Goal: Task Accomplishment & Management: Complete application form

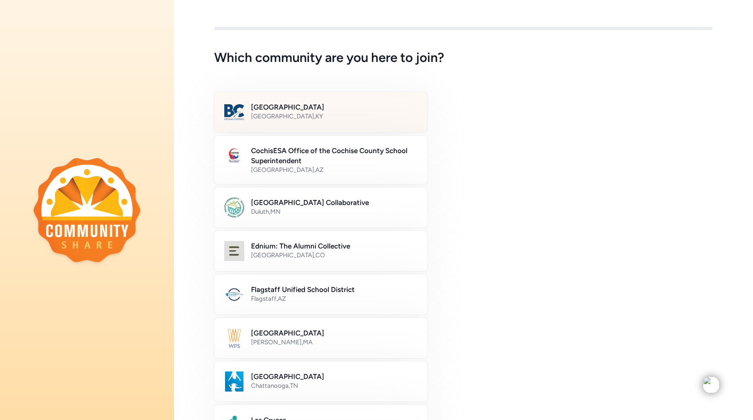
click at [366, 101] on div "Bullitt County Public Schools [GEOGRAPHIC_DATA] , [GEOGRAPHIC_DATA]" at bounding box center [321, 112] width 214 height 41
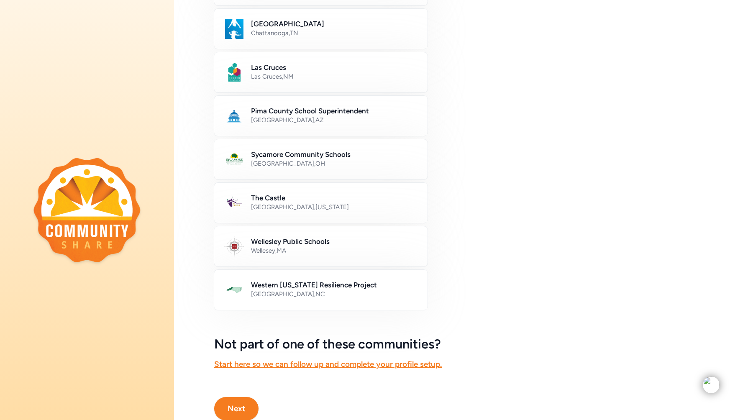
scroll to position [380, 0]
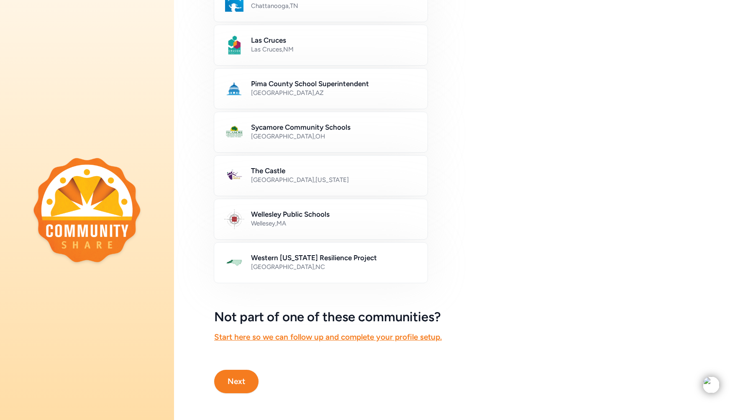
click at [246, 376] on button "Next" at bounding box center [236, 381] width 44 height 23
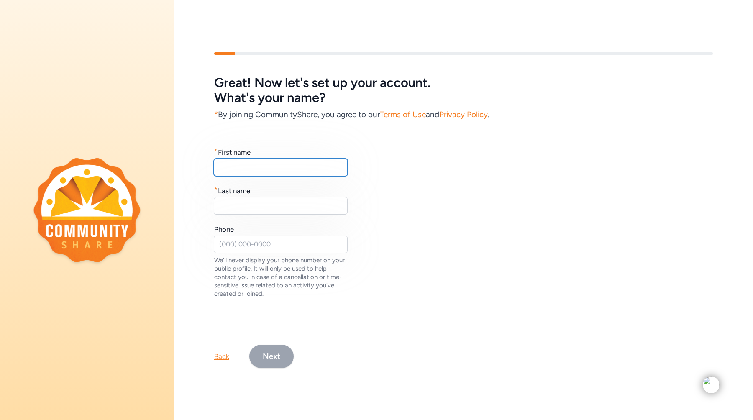
click at [253, 169] on input "text" at bounding box center [281, 168] width 134 height 18
type input "S"
type input "[PERSON_NAME]"
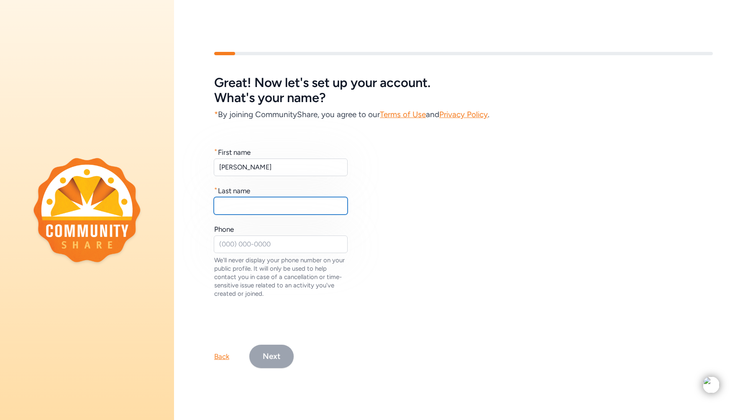
click at [261, 199] on input "text" at bounding box center [281, 206] width 134 height 18
type input "Wall"
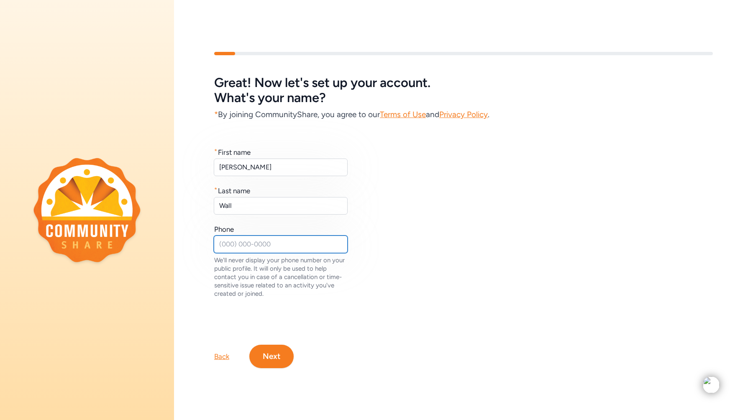
click at [236, 243] on input "text" at bounding box center [281, 245] width 134 height 18
type input "6155851606"
click at [267, 359] on button "Next" at bounding box center [271, 356] width 44 height 23
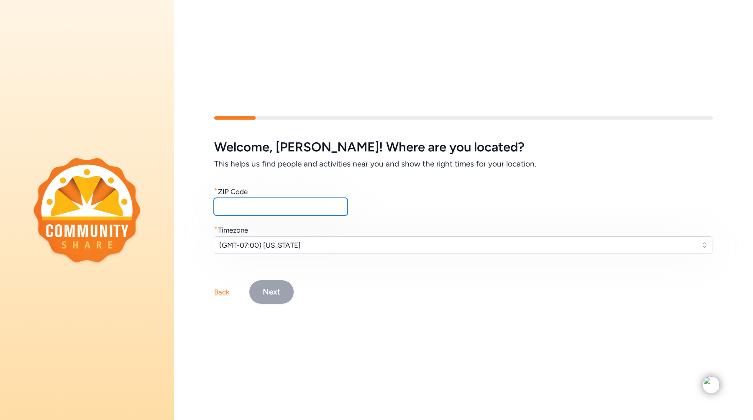
click at [247, 211] on input "text" at bounding box center [281, 207] width 134 height 18
type input "40165"
click at [283, 243] on span "(GMT-07:00) [US_STATE]" at bounding box center [457, 245] width 476 height 10
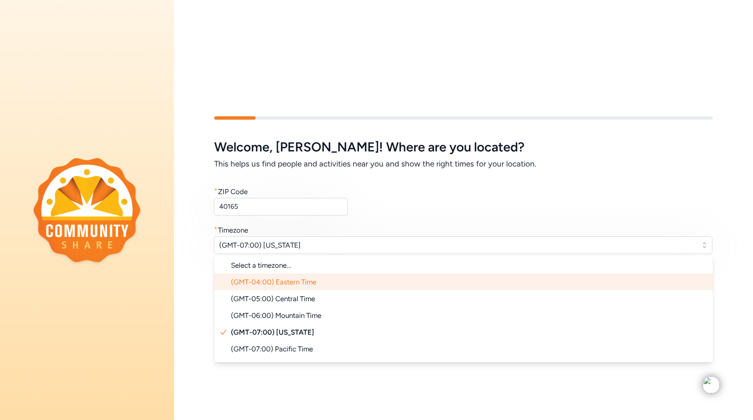
click at [281, 286] on span "(GMT-04:00) Eastern Time" at bounding box center [273, 282] width 85 height 8
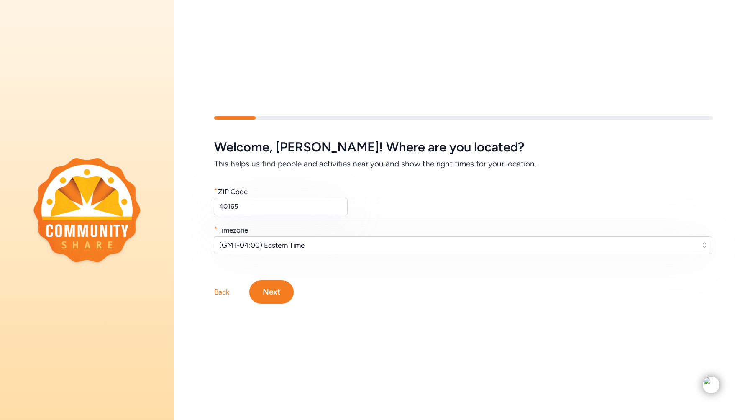
click at [280, 295] on button "Next" at bounding box center [271, 291] width 44 height 23
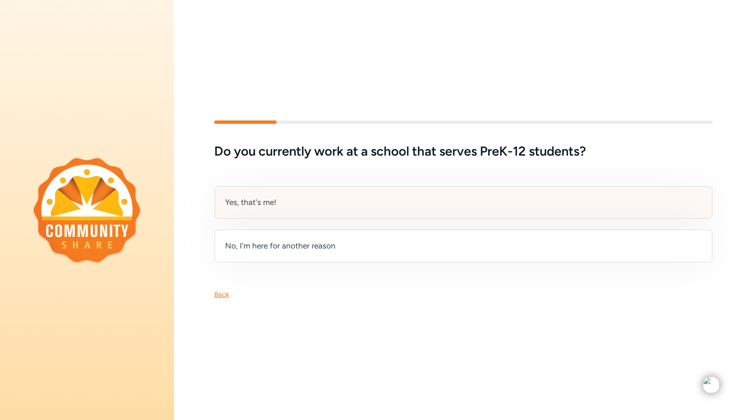
click at [284, 203] on div "Yes, that's me!" at bounding box center [464, 202] width 498 height 33
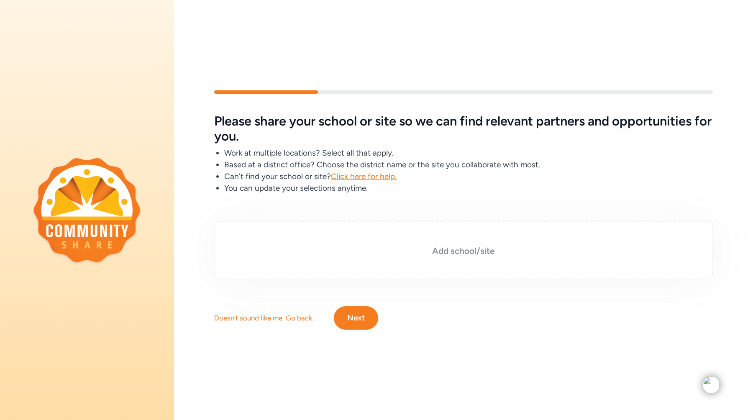
click at [443, 250] on h3 "Add school/site" at bounding box center [463, 251] width 457 height 12
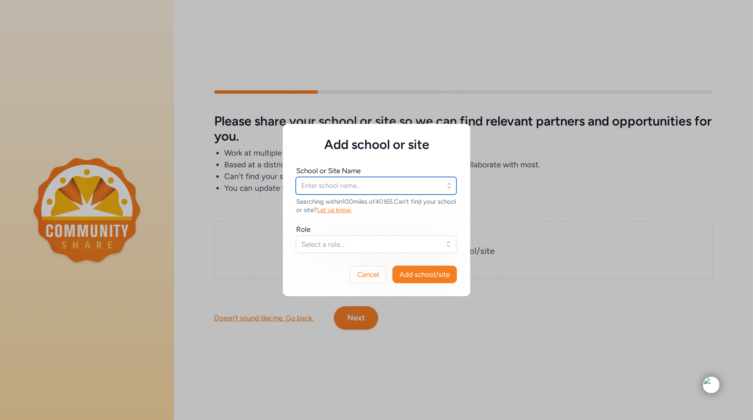
click at [347, 184] on input "text" at bounding box center [376, 186] width 161 height 18
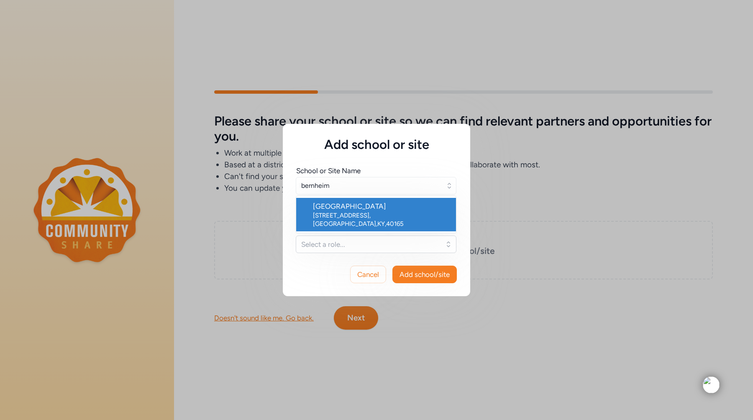
click at [358, 210] on div "[GEOGRAPHIC_DATA]" at bounding box center [381, 206] width 136 height 10
type input "[GEOGRAPHIC_DATA]"
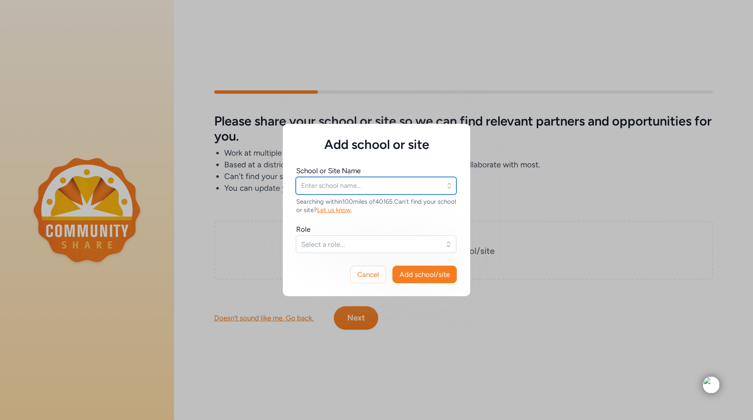
type input "[GEOGRAPHIC_DATA]"
click at [359, 237] on button "Select a role..." at bounding box center [376, 245] width 161 height 18
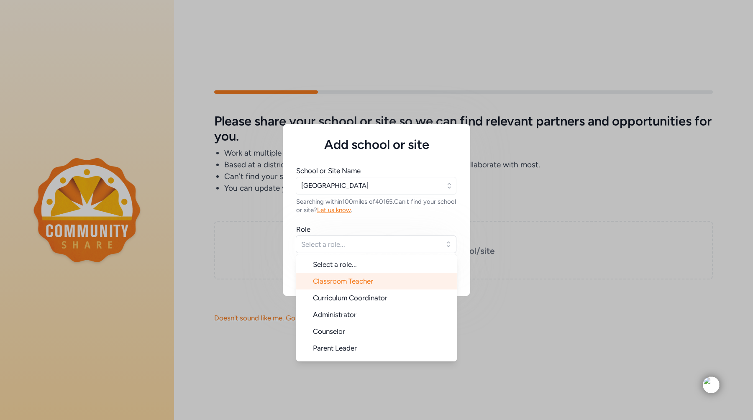
click at [351, 282] on span "Classroom Teacher" at bounding box center [343, 281] width 60 height 8
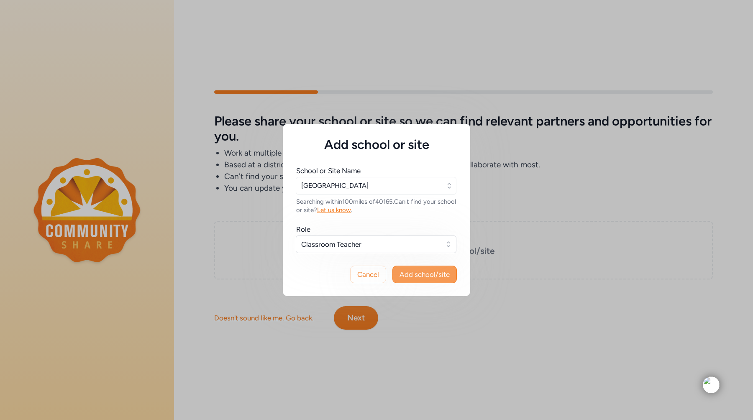
click at [429, 273] on span "Add school/site" at bounding box center [425, 274] width 50 height 10
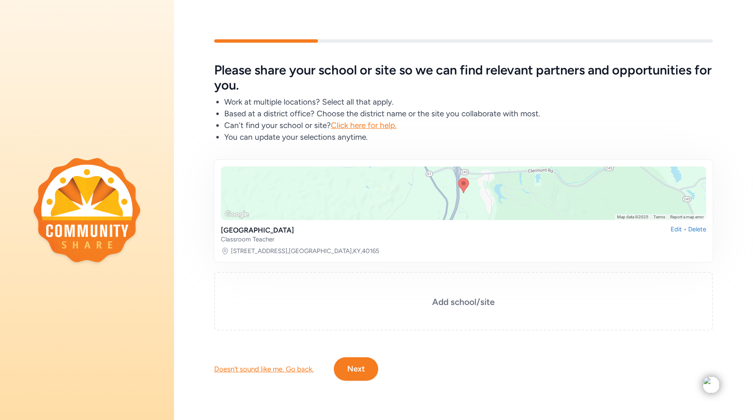
click at [360, 372] on button "Next" at bounding box center [356, 368] width 44 height 23
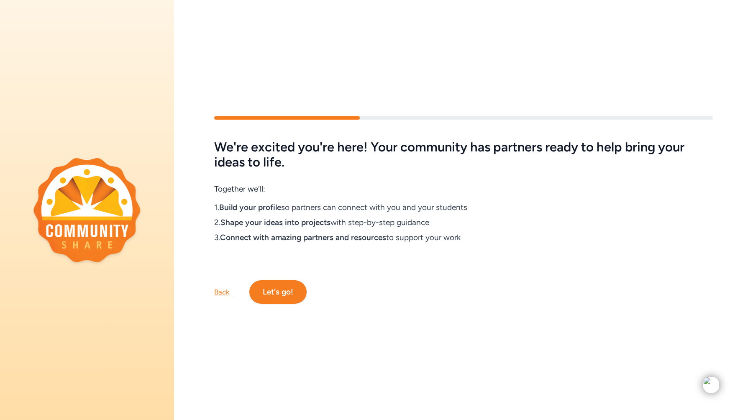
click at [293, 279] on div "Back Let's go!" at bounding box center [463, 279] width 579 height 50
click at [293, 291] on button "Let's go!" at bounding box center [277, 291] width 57 height 23
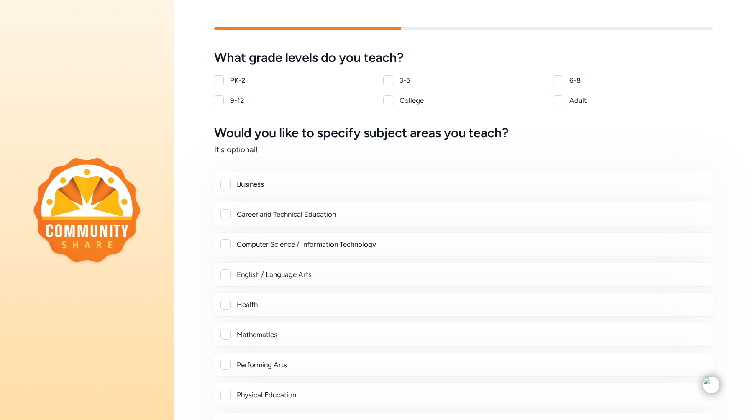
click at [556, 82] on div at bounding box center [558, 80] width 10 height 10
checkbox input "true"
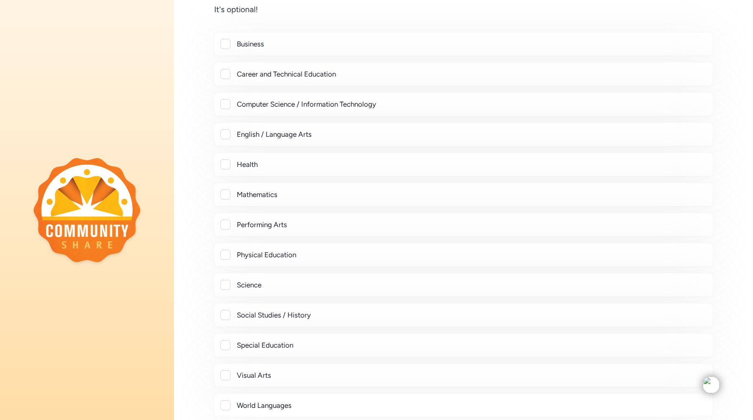
scroll to position [150, 0]
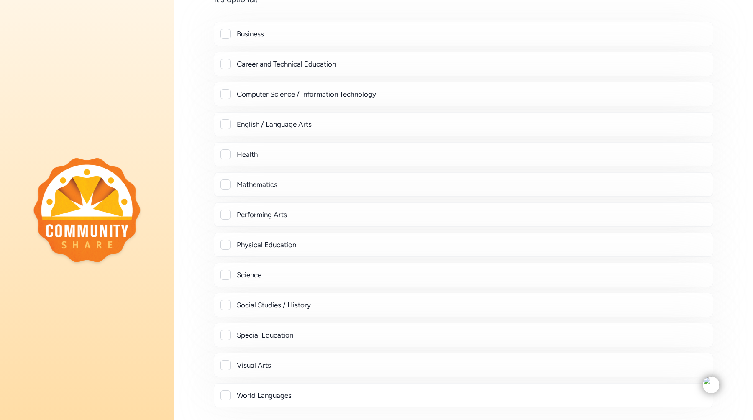
click at [293, 223] on div "Performing Arts" at bounding box center [464, 214] width 500 height 24
click at [288, 213] on div "Performing Arts" at bounding box center [471, 215] width 469 height 10
checkbox input "true"
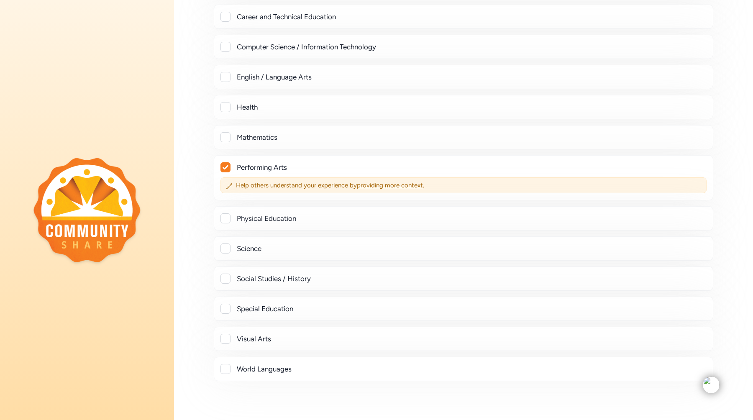
scroll to position [230, 0]
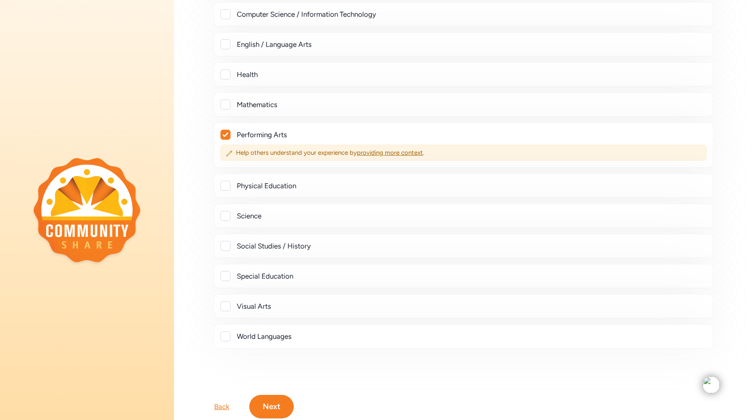
click at [269, 313] on div "Visual Arts" at bounding box center [464, 306] width 500 height 24
click at [264, 309] on div "Visual Arts" at bounding box center [471, 306] width 469 height 10
checkbox input "true"
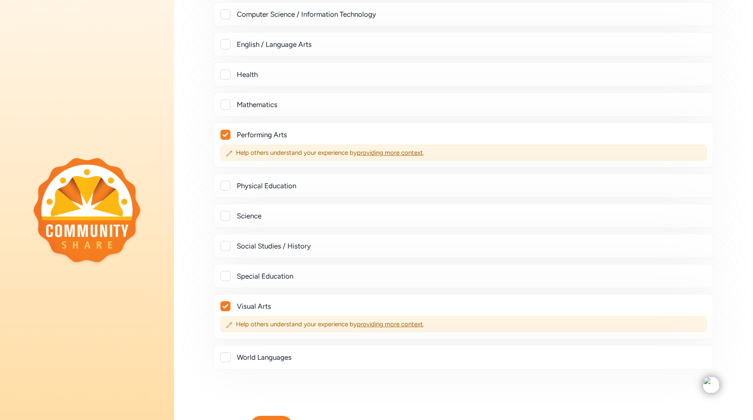
scroll to position [276, 0]
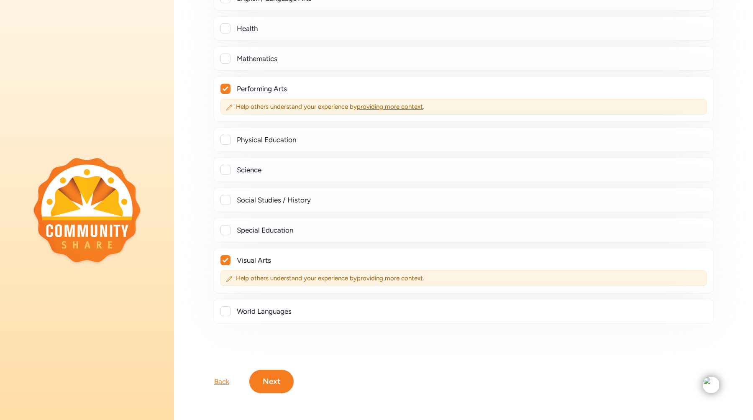
click at [272, 386] on button "Next" at bounding box center [271, 381] width 44 height 23
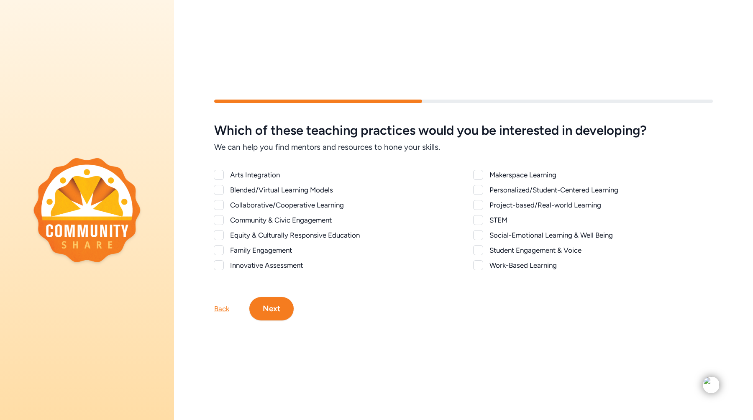
click at [246, 171] on div "Arts Integration" at bounding box center [341, 175] width 223 height 10
checkbox input "true"
click at [248, 205] on div "Collaborative/Cooperative Learning" at bounding box center [341, 205] width 223 height 10
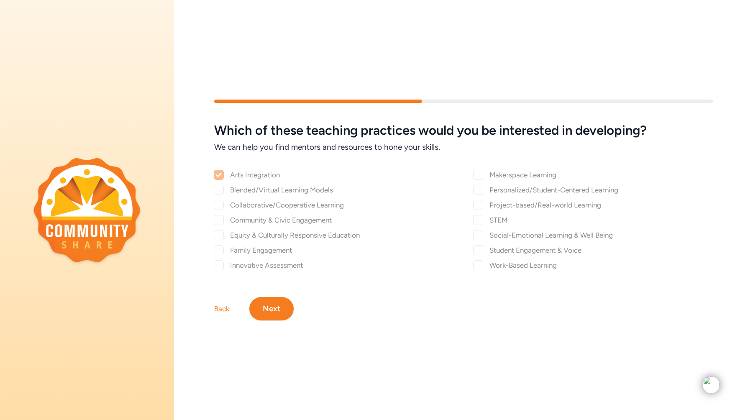
checkbox input "true"
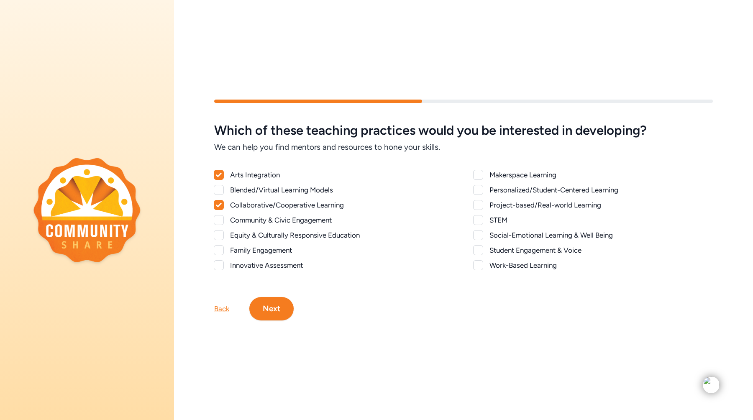
click at [274, 260] on div "Arts Integration Blended/Virtual Learning Models Collaborative/Cooperative Lear…" at bounding box center [333, 220] width 239 height 100
click at [274, 263] on div "Innovative Assessment" at bounding box center [341, 265] width 223 height 10
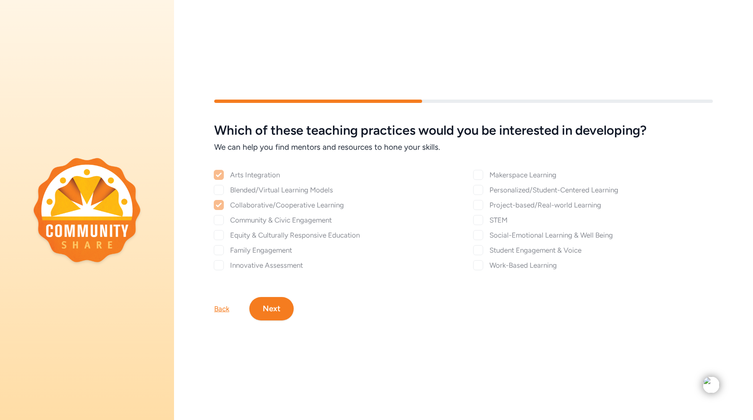
checkbox input "true"
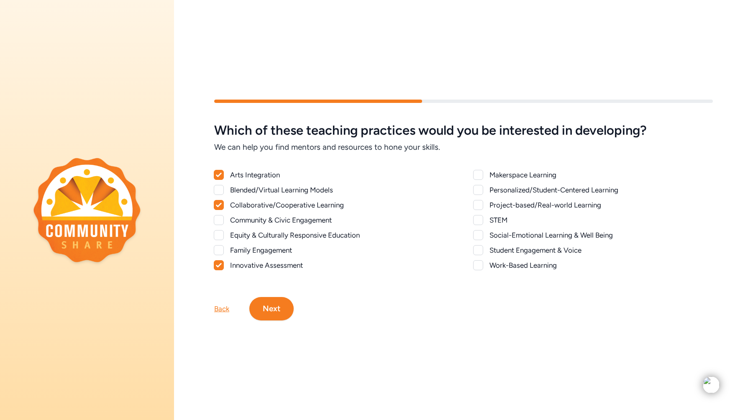
click at [540, 205] on div "Project-based/Real-world Learning" at bounding box center [600, 205] width 223 height 10
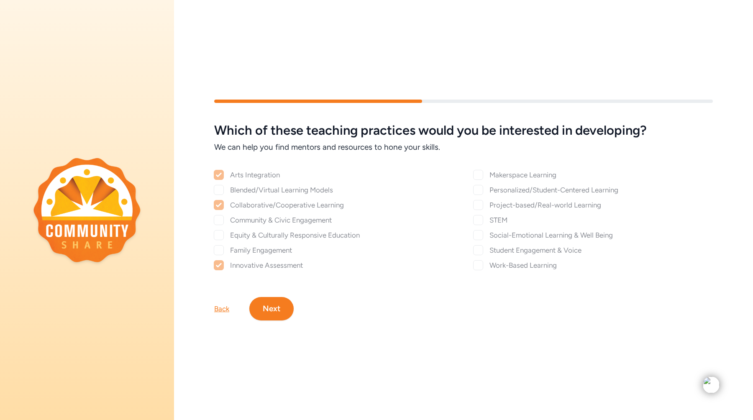
checkbox input "true"
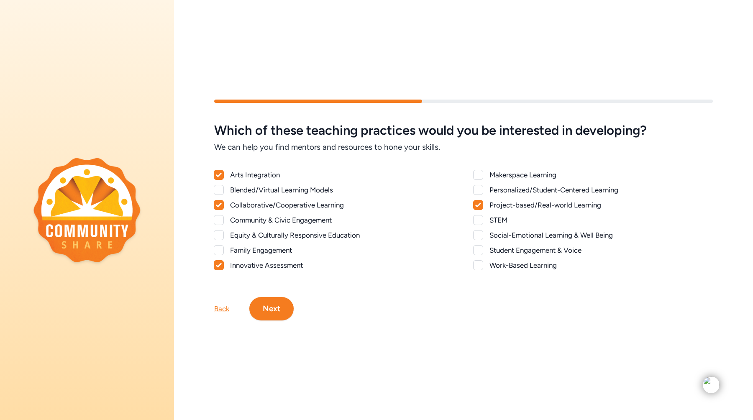
click at [488, 248] on div "Student Engagement & Voice" at bounding box center [593, 250] width 239 height 10
click at [484, 251] on div "Student Engagement & Voice" at bounding box center [593, 250] width 239 height 10
click at [481, 251] on div at bounding box center [478, 250] width 10 height 10
checkbox input "true"
click at [264, 311] on button "Next" at bounding box center [271, 308] width 44 height 23
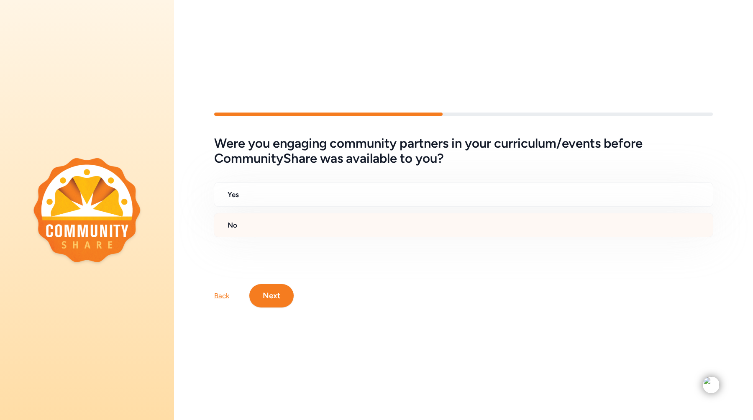
click at [306, 215] on div "No" at bounding box center [464, 225] width 500 height 24
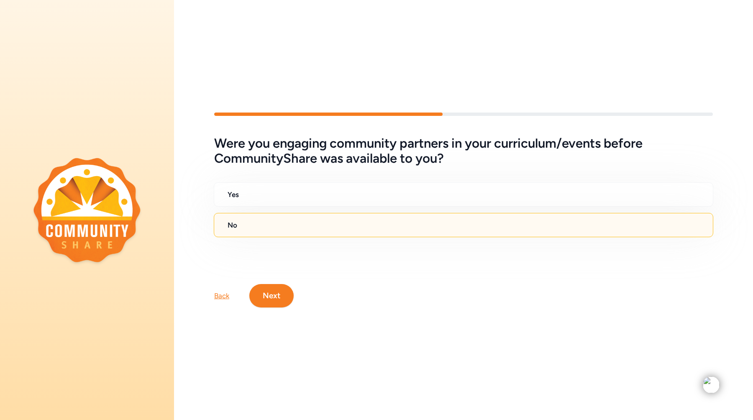
click at [282, 292] on button "Next" at bounding box center [271, 295] width 44 height 23
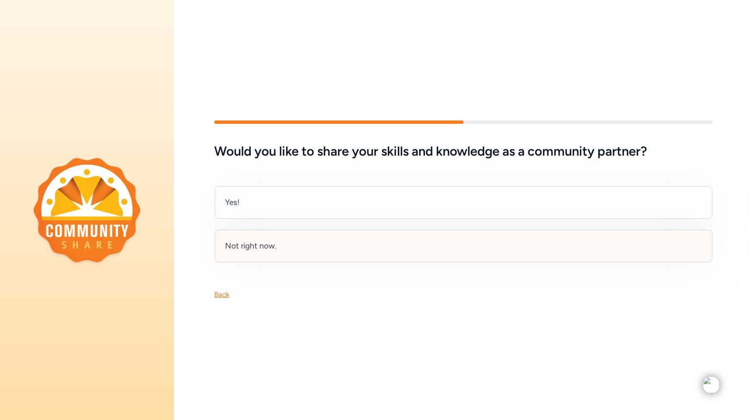
click at [297, 242] on div "Not right now." at bounding box center [464, 246] width 498 height 33
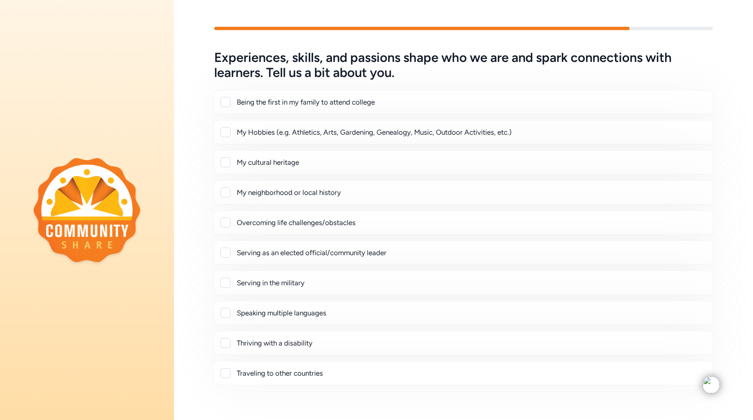
click at [255, 100] on div "Being the first in my family to attend college" at bounding box center [471, 102] width 469 height 10
checkbox input "true"
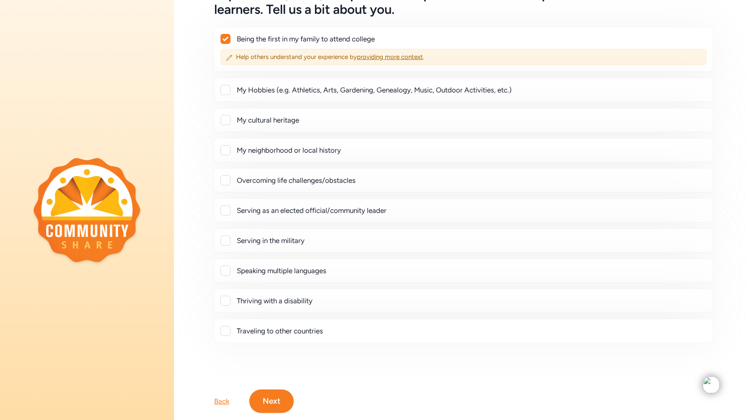
scroll to position [77, 0]
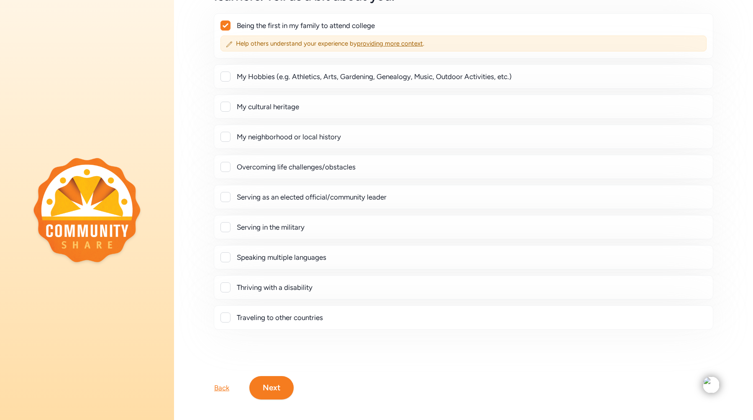
click at [258, 76] on div "My Hobbies (e.g. Athletics, Arts, Gardening, Genealogy, Music, Outdoor Activiti…" at bounding box center [471, 77] width 469 height 10
checkbox input "true"
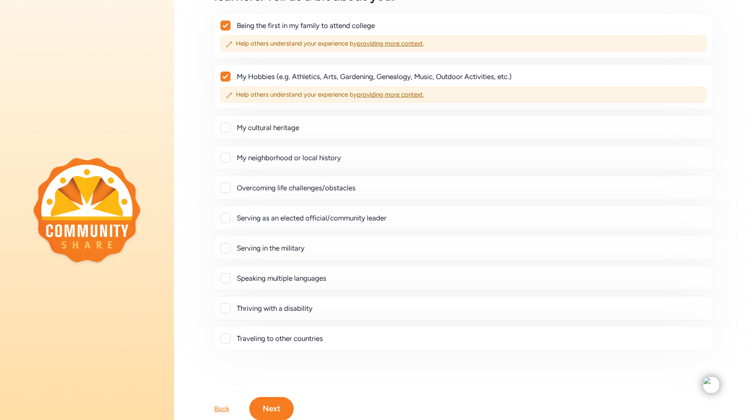
scroll to position [83, 0]
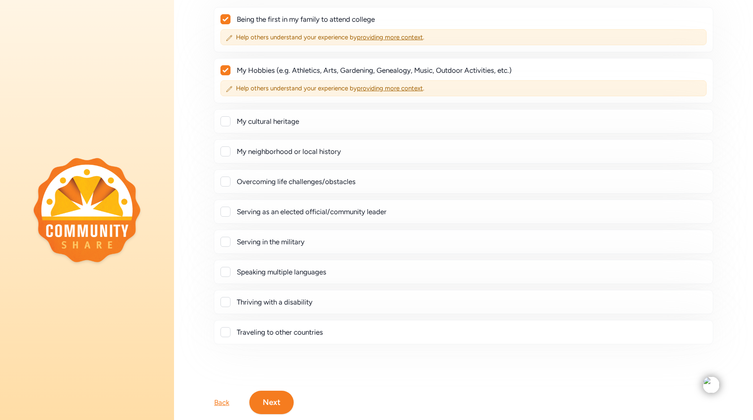
click at [265, 401] on button "Next" at bounding box center [271, 402] width 44 height 23
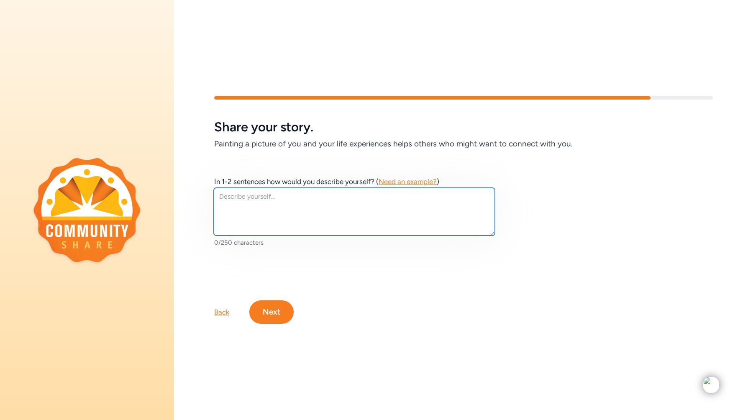
click at [261, 209] on textarea at bounding box center [354, 212] width 281 height 48
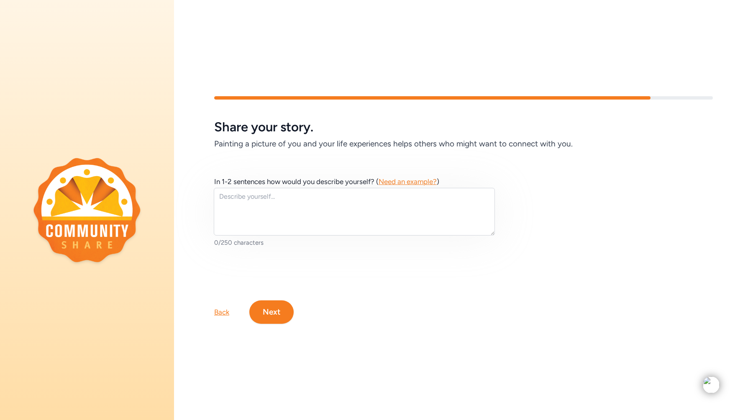
click at [406, 178] on span "Need an example?" at bounding box center [408, 181] width 58 height 8
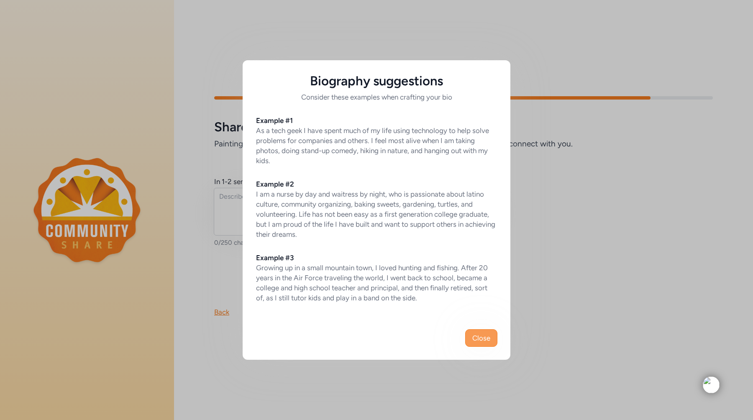
click at [477, 333] on span "Close" at bounding box center [481, 338] width 18 height 10
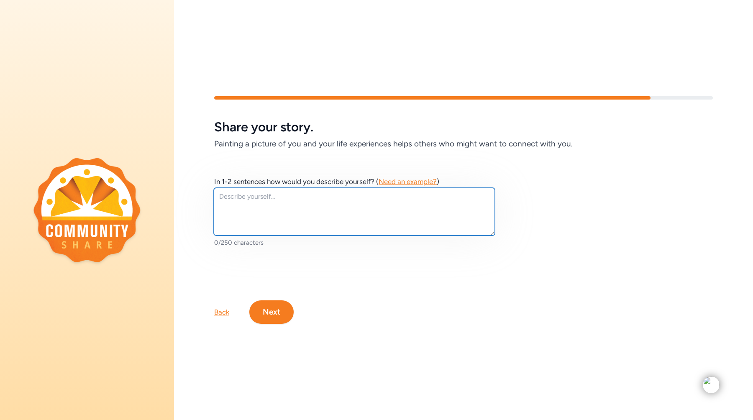
click at [400, 228] on textarea at bounding box center [354, 212] width 281 height 48
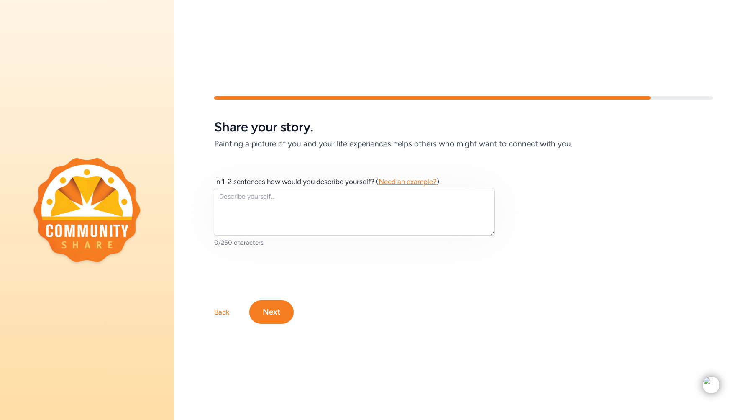
click at [397, 180] on span "Need an example?" at bounding box center [408, 181] width 58 height 8
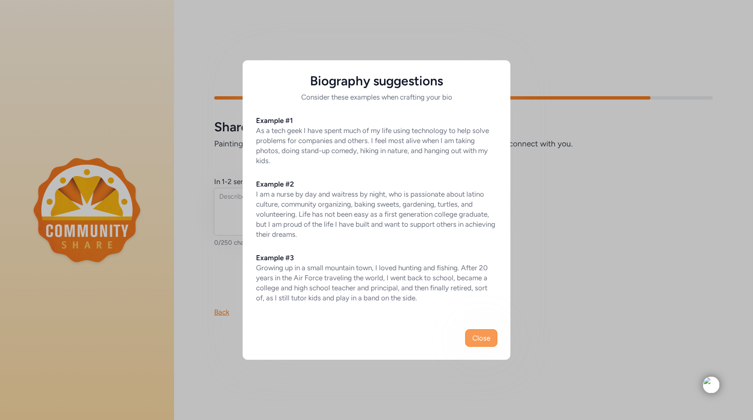
click at [484, 341] on span "Close" at bounding box center [481, 338] width 18 height 10
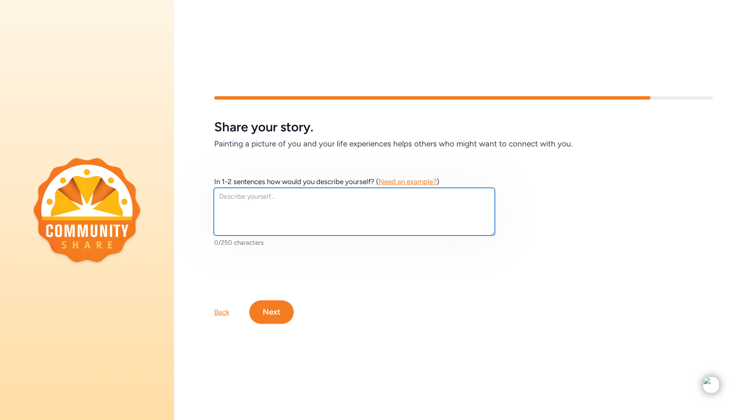
click at [326, 188] on textarea at bounding box center [354, 212] width 281 height 48
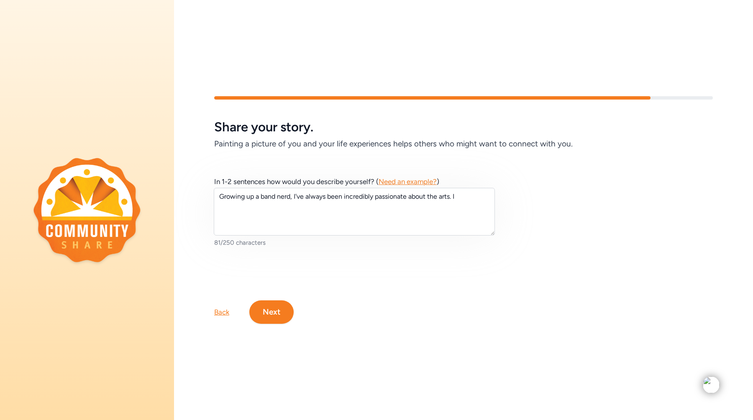
click at [384, 178] on span "Need an example?" at bounding box center [408, 181] width 58 height 8
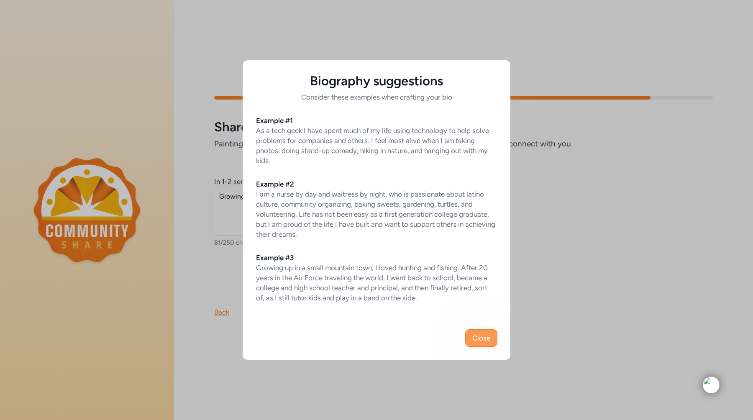
click at [478, 336] on span "Close" at bounding box center [481, 338] width 18 height 10
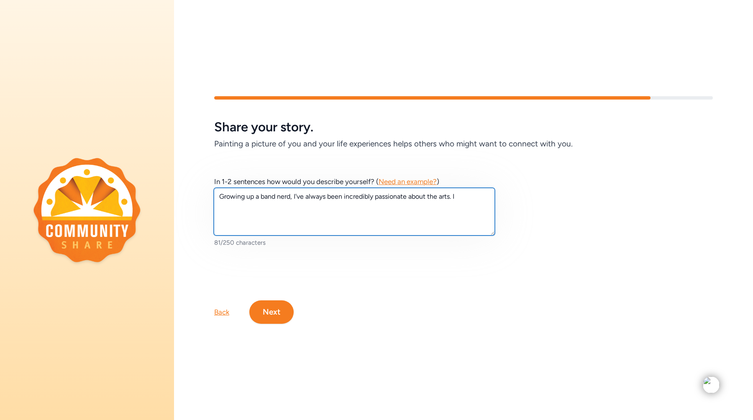
click at [456, 200] on textarea "Growing up a band nerd, I've always been incredibly passionate about the arts. I" at bounding box center [354, 212] width 281 height 48
type textarea "Growing up a band nerd, I've always been incredibly passionate about the arts. …"
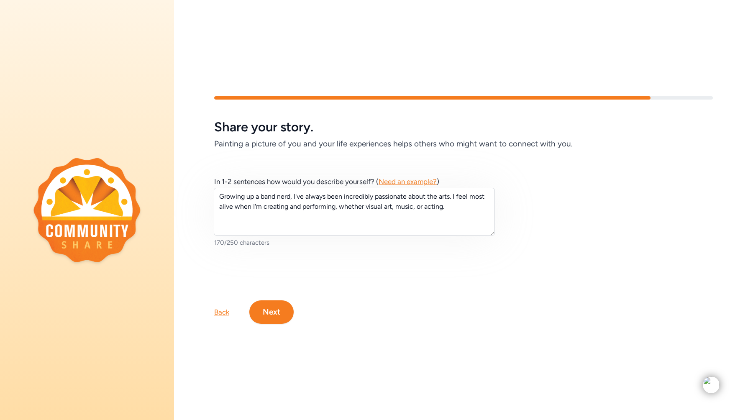
click at [278, 318] on button "Next" at bounding box center [271, 311] width 44 height 23
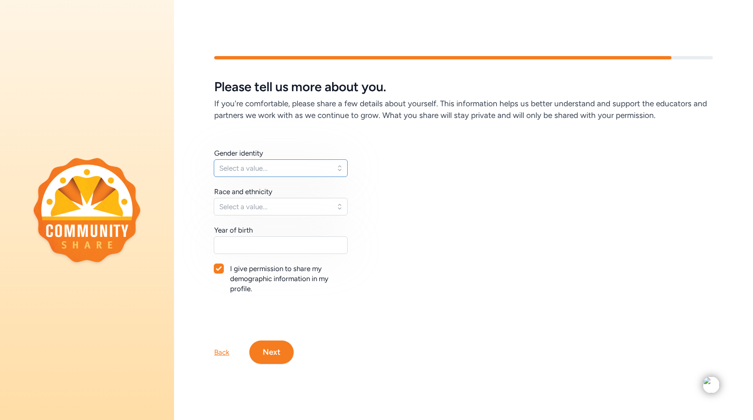
click at [274, 168] on span "Select a value..." at bounding box center [274, 168] width 111 height 10
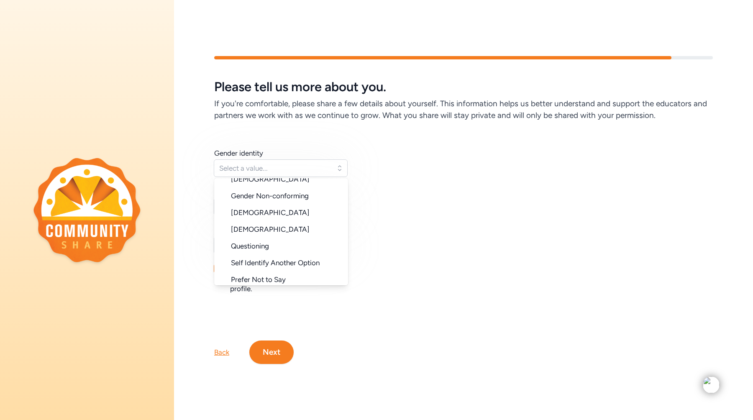
scroll to position [80, 0]
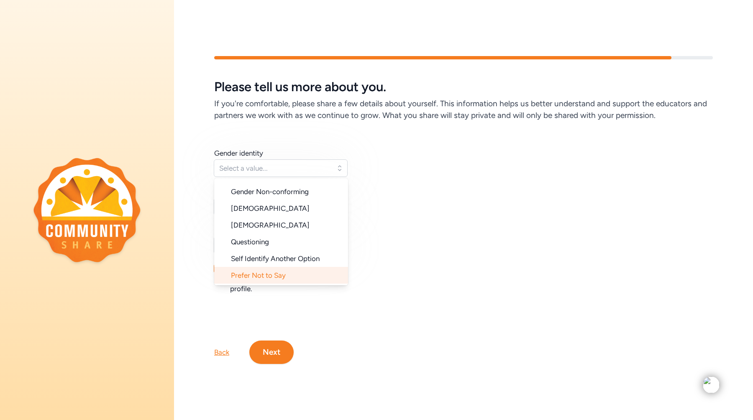
click at [257, 273] on span "Prefer Not to Say" at bounding box center [258, 275] width 55 height 8
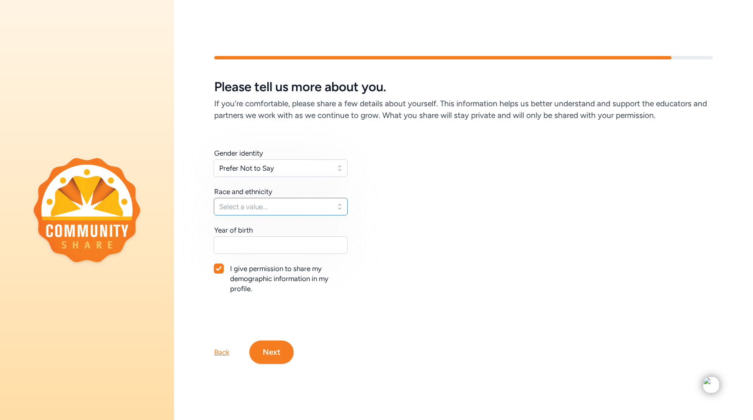
click at [270, 207] on span "Select a value..." at bounding box center [274, 207] width 111 height 10
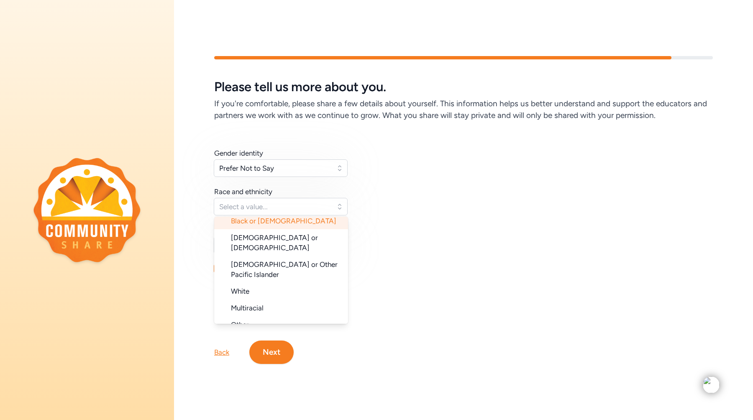
scroll to position [84, 0]
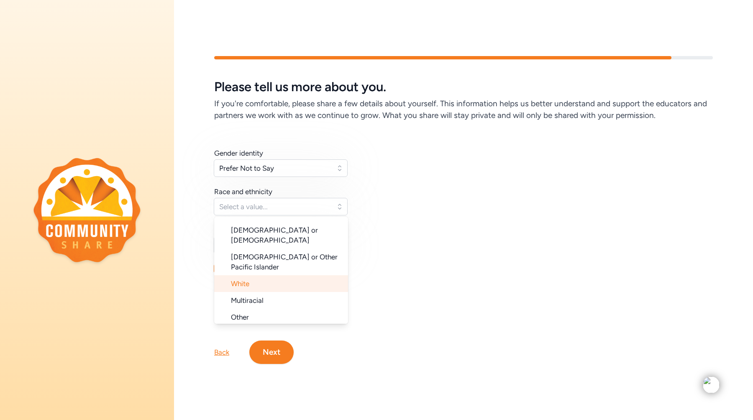
click at [262, 275] on li "White" at bounding box center [281, 283] width 134 height 17
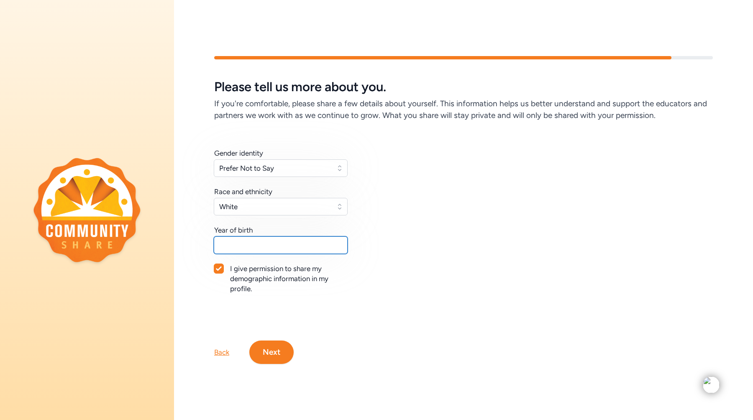
click at [264, 242] on input "text" at bounding box center [281, 245] width 134 height 18
type input "1997"
click at [281, 356] on button "Next" at bounding box center [271, 352] width 44 height 23
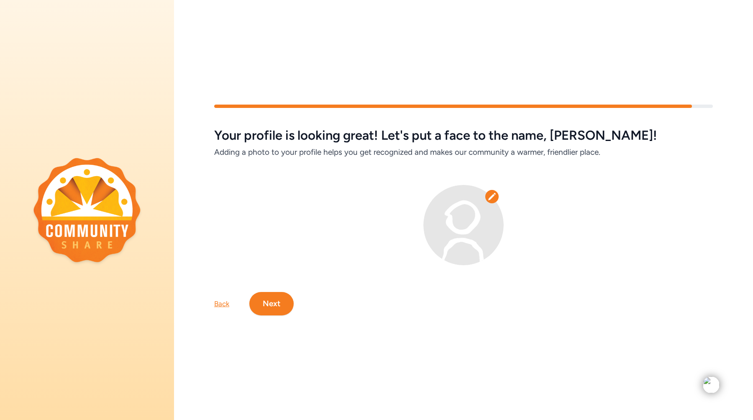
click at [274, 302] on button "Next" at bounding box center [271, 303] width 44 height 23
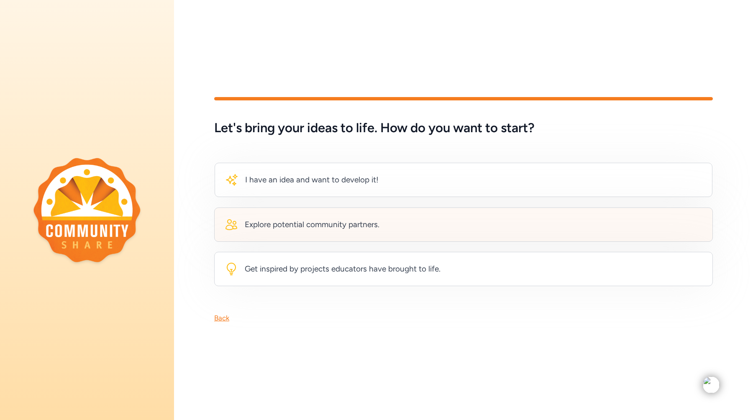
click at [282, 225] on div "Explore potential community partners." at bounding box center [312, 225] width 135 height 12
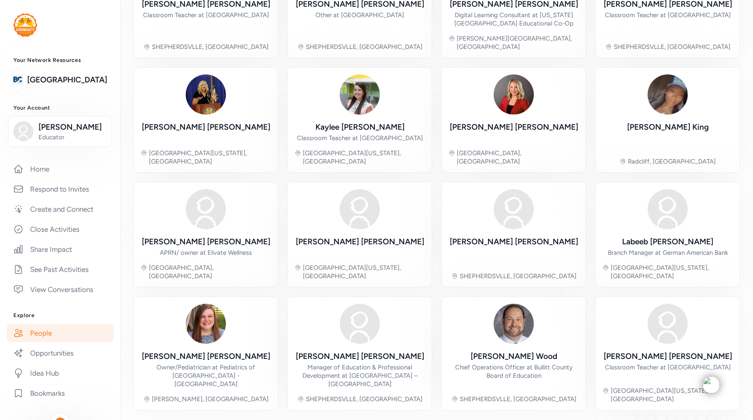
scroll to position [146, 0]
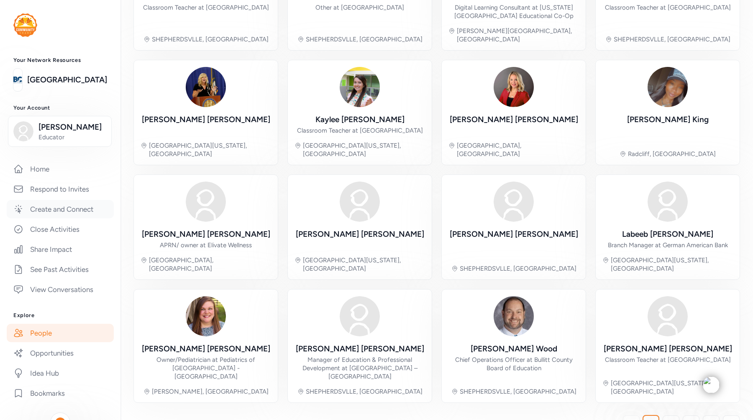
click at [38, 210] on link "Create and Connect" at bounding box center [60, 209] width 107 height 18
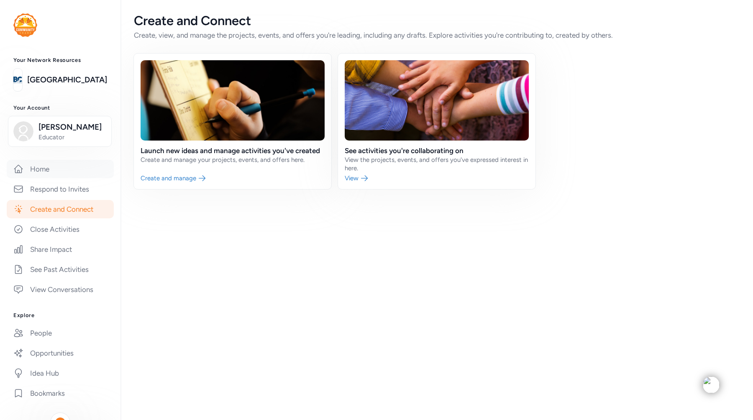
click at [55, 173] on link "Home" at bounding box center [60, 169] width 107 height 18
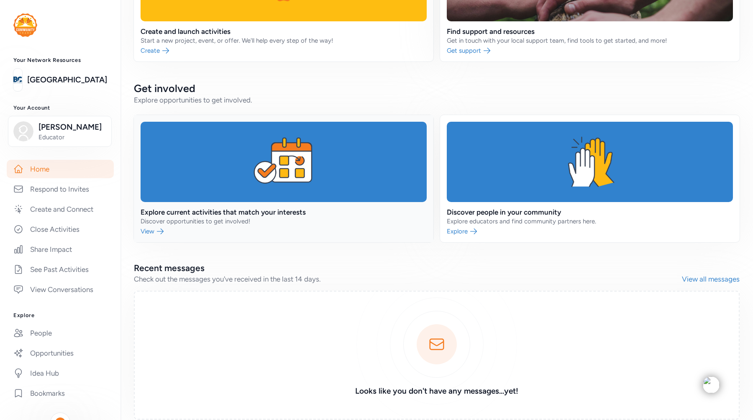
scroll to position [142, 0]
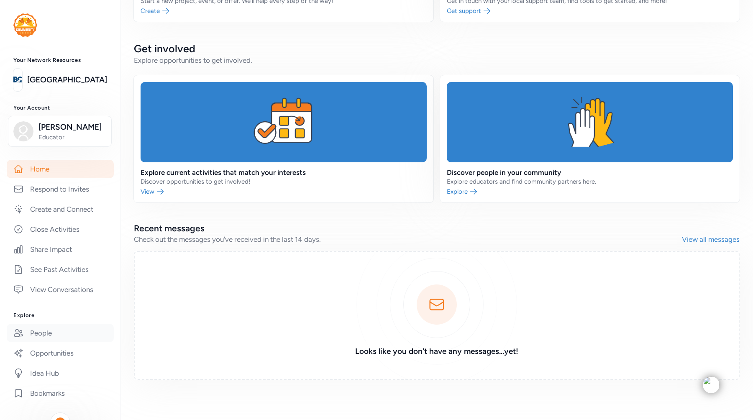
click at [56, 332] on link "People" at bounding box center [60, 333] width 107 height 18
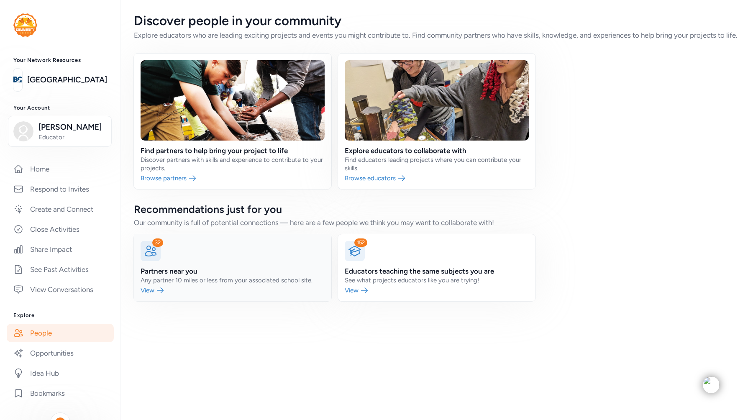
click at [272, 285] on link at bounding box center [232, 267] width 197 height 67
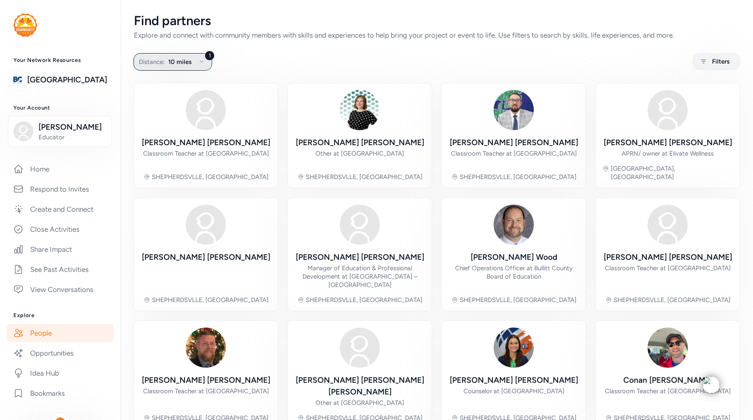
click at [178, 68] on button "1 Distance: 10 miles" at bounding box center [172, 62] width 79 height 18
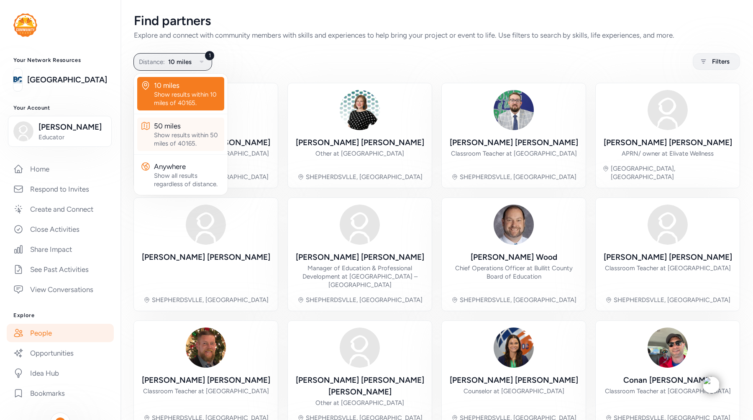
click at [183, 138] on div "Show results within 50 miles of 40165." at bounding box center [187, 139] width 67 height 17
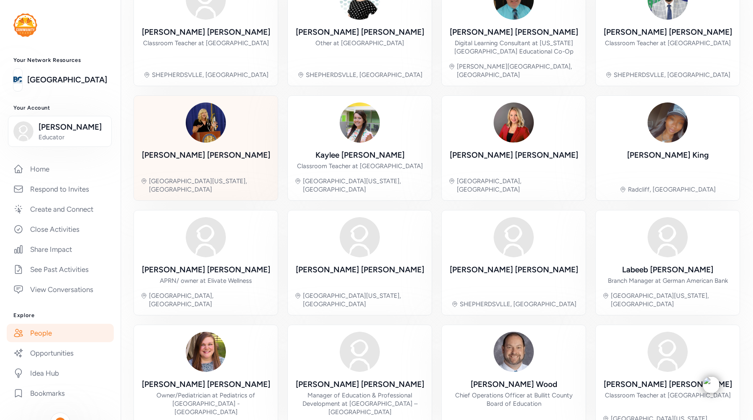
scroll to position [146, 0]
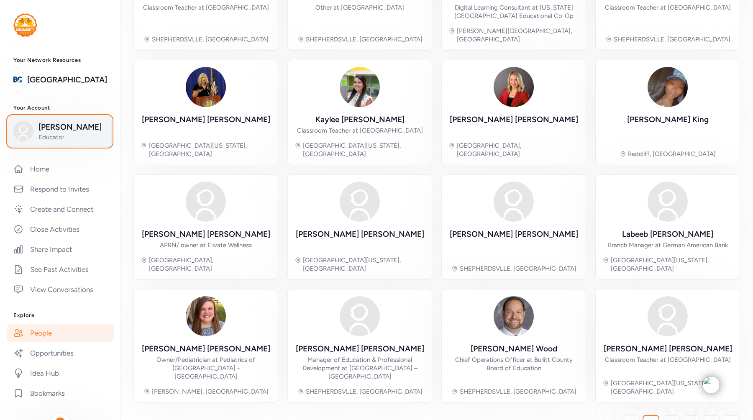
click at [39, 136] on span "Educator" at bounding box center [72, 137] width 68 height 8
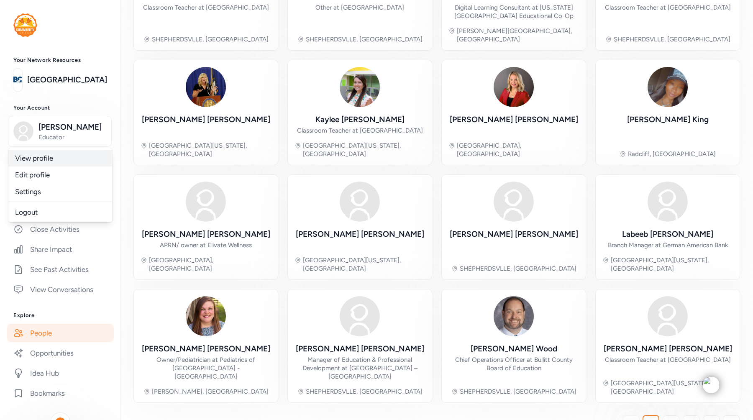
click at [73, 165] on link "View profile" at bounding box center [60, 158] width 104 height 17
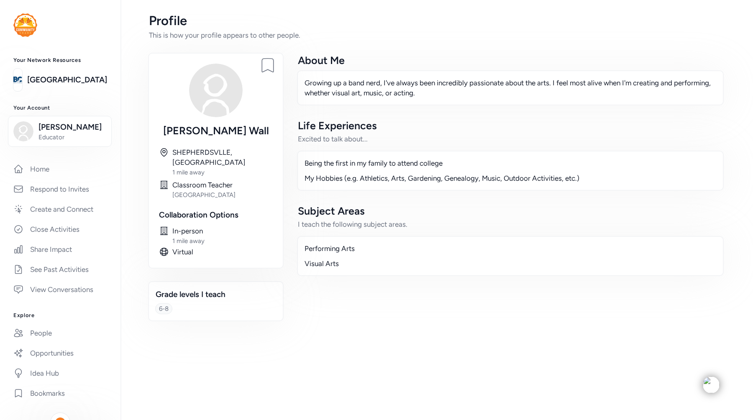
click at [366, 170] on div "Being the first in my family to attend college My Hobbies (e.g. Athletics, Arts…" at bounding box center [510, 171] width 427 height 40
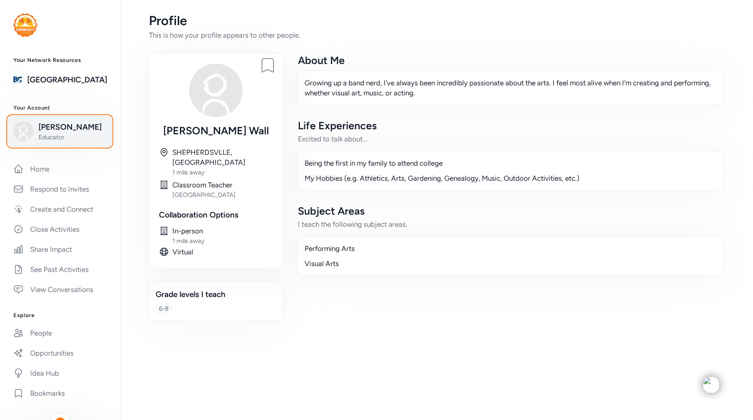
click at [73, 126] on span "[PERSON_NAME]" at bounding box center [72, 127] width 68 height 12
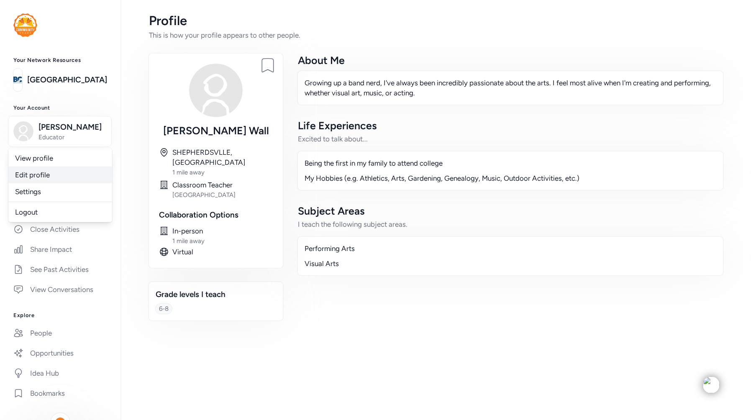
click at [60, 180] on link "Edit profile" at bounding box center [60, 175] width 104 height 17
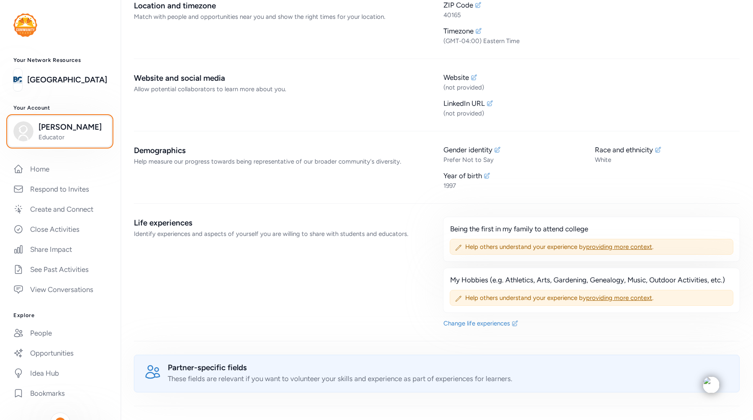
scroll to position [234, 0]
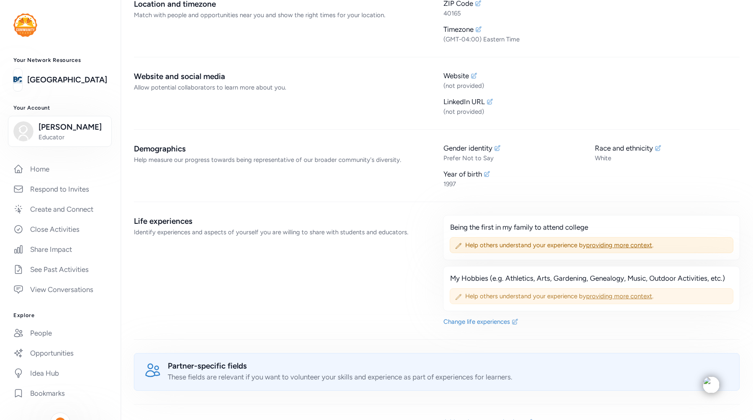
click at [605, 297] on span "providing more context" at bounding box center [619, 296] width 66 height 8
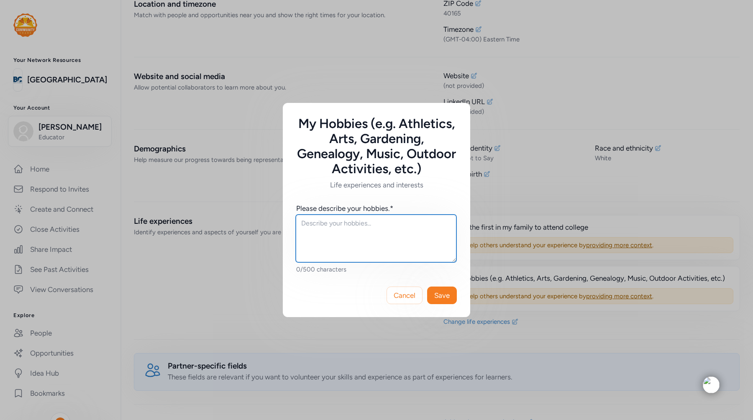
click at [387, 229] on textarea at bounding box center [376, 239] width 161 height 48
drag, startPoint x: 443, startPoint y: 230, endPoint x: 303, endPoint y: 227, distance: 140.2
click at [303, 227] on textarea "I'm a member of a local community choir" at bounding box center [376, 239] width 161 height 48
drag, startPoint x: 348, startPoint y: 243, endPoint x: 398, endPoint y: 237, distance: 51.0
click at [398, 237] on textarea "I enjoy making art, playing video games, and making music. I am a member of Voi…" at bounding box center [376, 239] width 161 height 48
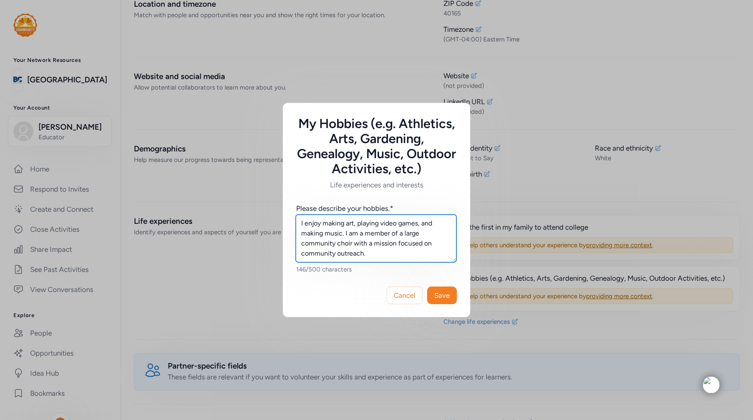
drag, startPoint x: 376, startPoint y: 254, endPoint x: 385, endPoint y: 256, distance: 8.9
click at [385, 256] on textarea "I enjoy making art, playing video games, and making music. I am a member of a l…" at bounding box center [376, 239] width 161 height 48
drag, startPoint x: 376, startPoint y: 254, endPoint x: 355, endPoint y: 247, distance: 22.1
click at [355, 247] on textarea "I enjoy making art, playing video games, and making music. I am a member of a l…" at bounding box center [376, 239] width 161 height 48
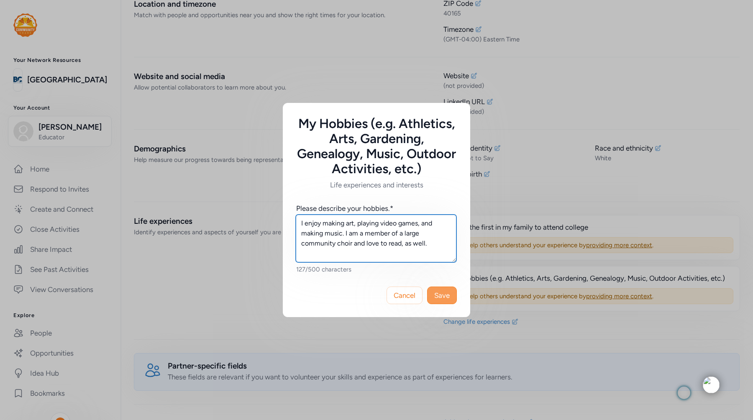
type textarea "I enjoy making art, playing video games, and making music. I am a member of a l…"
click at [441, 295] on span "Save" at bounding box center [441, 295] width 15 height 10
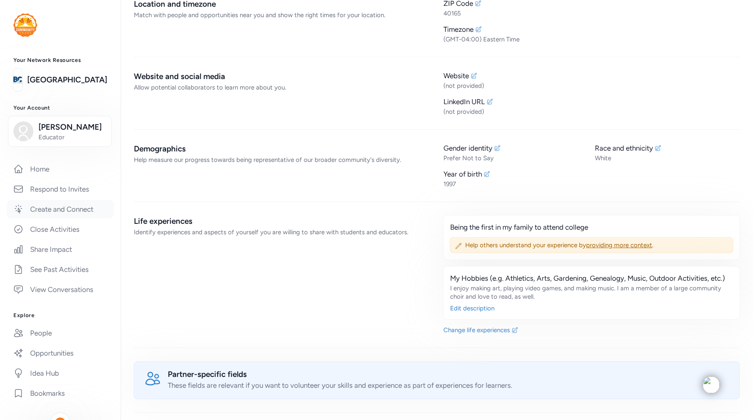
click at [65, 209] on link "Create and Connect" at bounding box center [60, 209] width 107 height 18
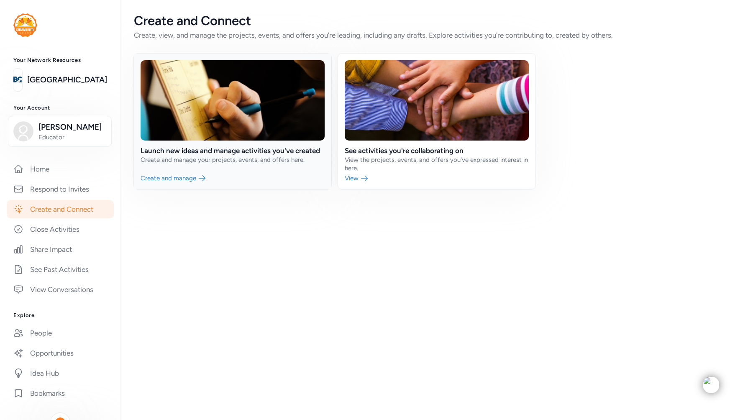
click at [169, 177] on link at bounding box center [232, 122] width 197 height 136
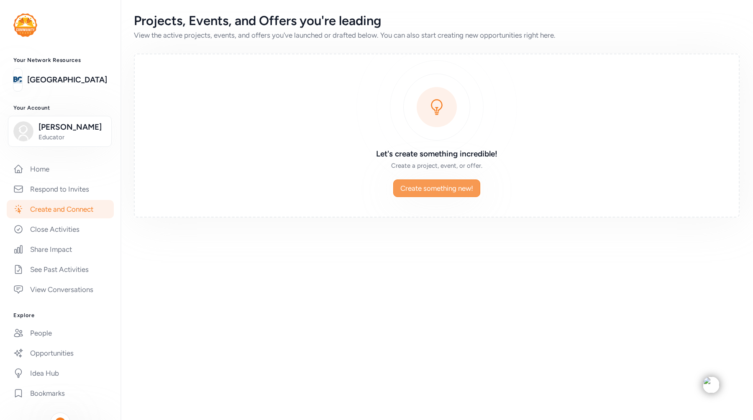
click at [417, 189] on span "Create something new!" at bounding box center [436, 188] width 73 height 10
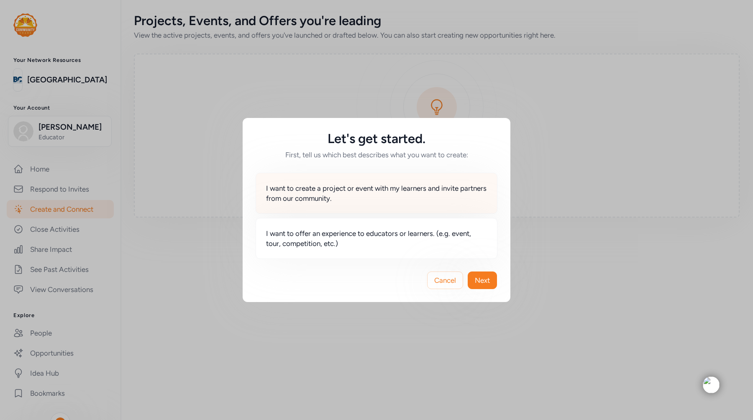
click at [376, 196] on span "I want to create a project or event with my learners and invite partners from o…" at bounding box center [376, 193] width 221 height 20
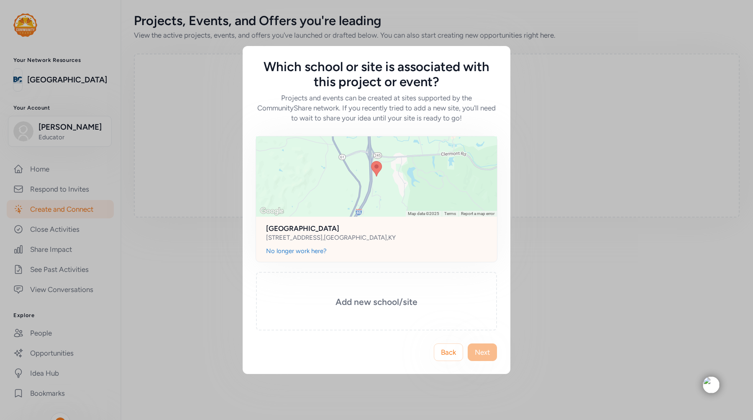
click at [396, 154] on div at bounding box center [376, 176] width 241 height 80
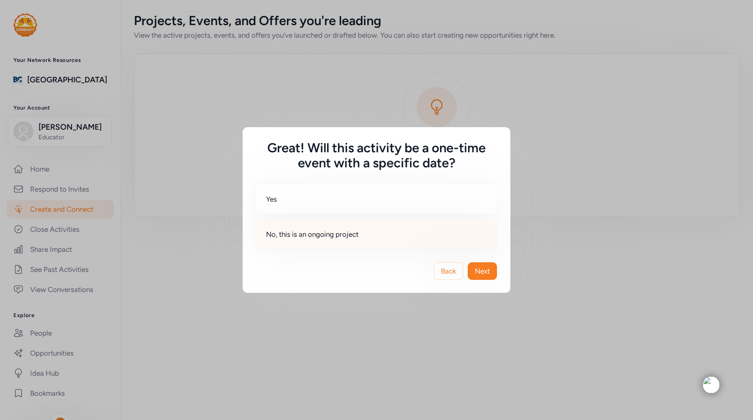
click at [393, 240] on div "No, this is an ongoing project" at bounding box center [377, 234] width 242 height 31
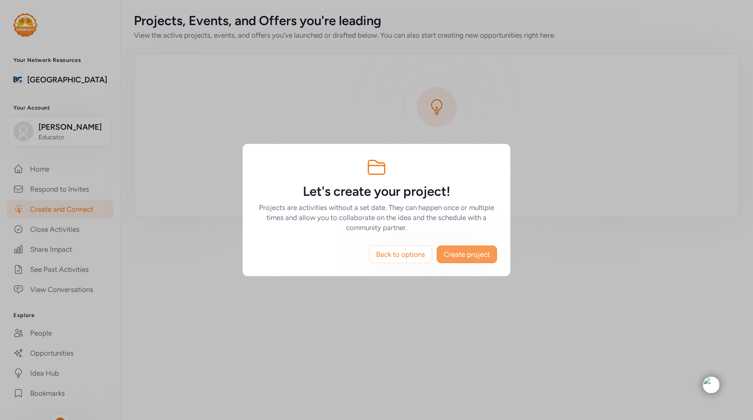
click at [466, 254] on span "Create project" at bounding box center [467, 254] width 46 height 10
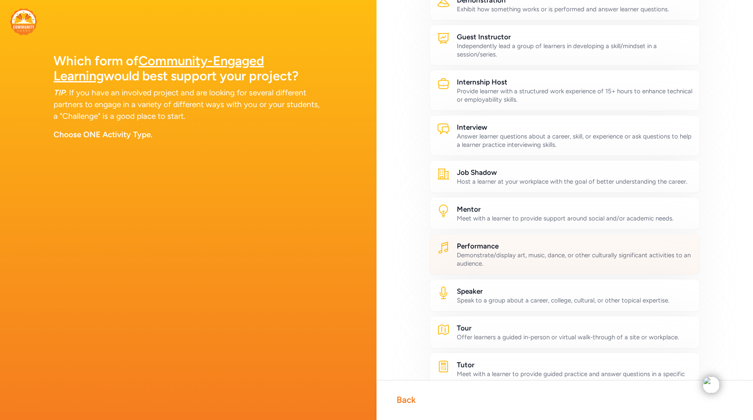
scroll to position [190, 0]
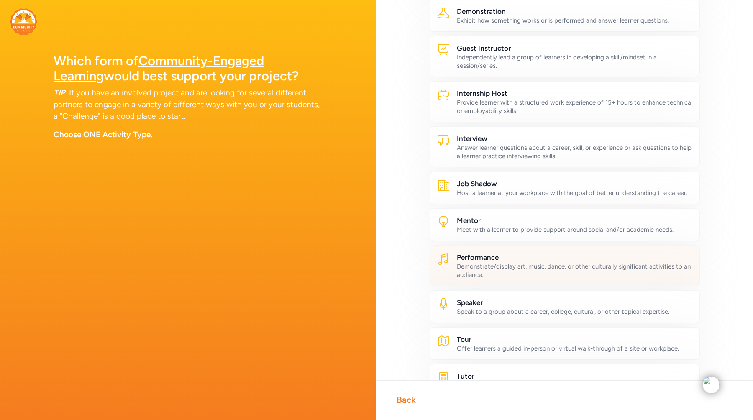
click at [473, 269] on div "Demonstrate/display art, music, dance, or other culturally significant activiti…" at bounding box center [575, 270] width 236 height 17
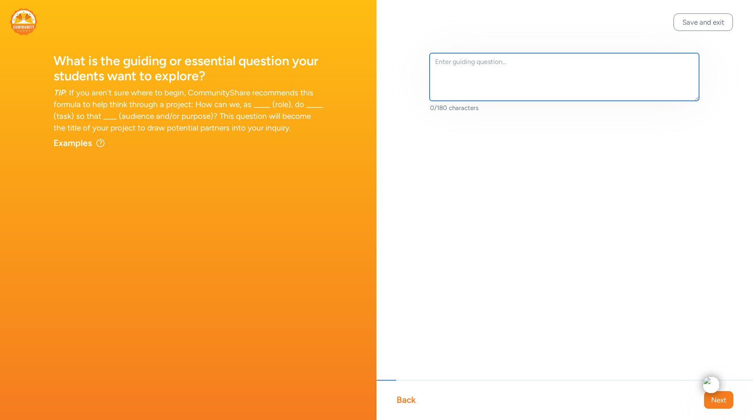
click at [460, 72] on textarea at bounding box center [564, 77] width 269 height 48
paste textarea "What does it take for a group of artists to design, rehearse, and perform a suc…"
type textarea "What does it take for a group of artists to design, rehearse, and perform a suc…"
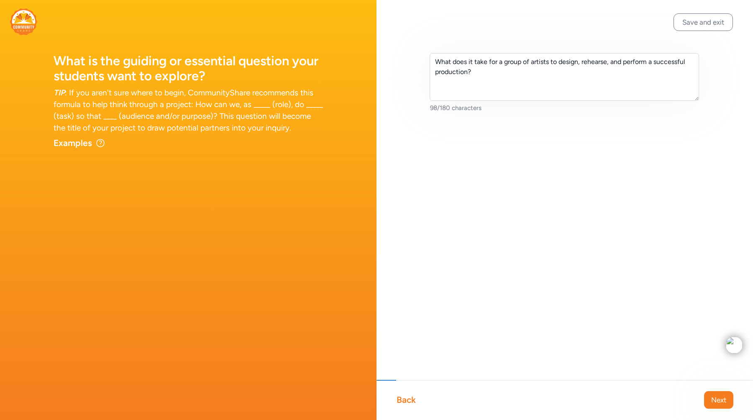
drag, startPoint x: 714, startPoint y: 384, endPoint x: 737, endPoint y: 345, distance: 45.6
click at [737, 345] on img at bounding box center [734, 345] width 17 height 17
click at [715, 402] on span "Next" at bounding box center [718, 400] width 15 height 10
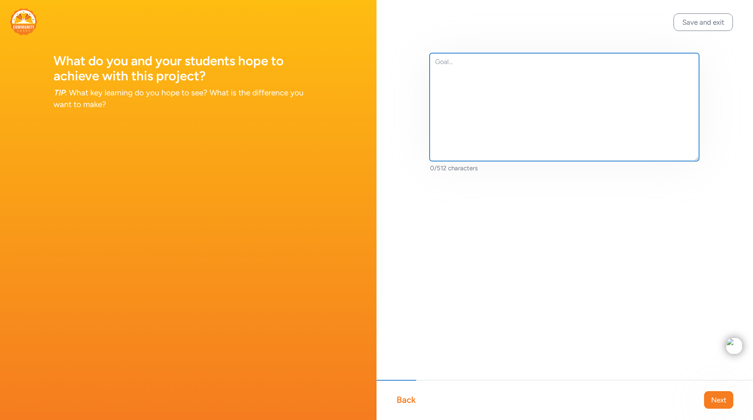
click at [479, 119] on textarea at bounding box center [564, 107] width 269 height 108
paste textarea "Students will work collaboratively as playwrights, designers, directors, and pe…"
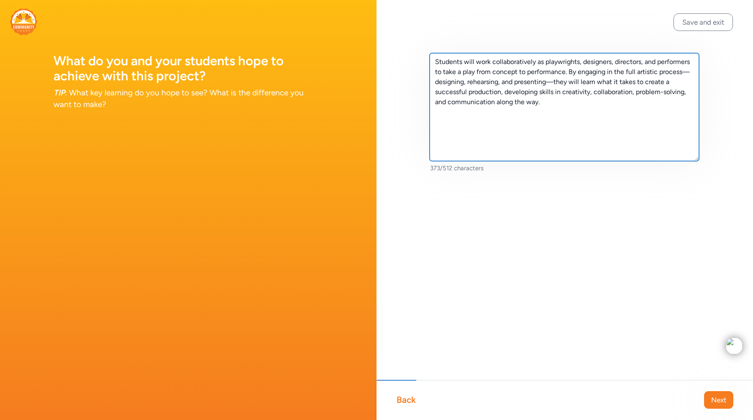
drag, startPoint x: 553, startPoint y: 82, endPoint x: 684, endPoint y: 76, distance: 131.9
click at [684, 76] on textarea "Students will work collaboratively as playwrights, designers, directors, and pe…" at bounding box center [564, 107] width 269 height 108
type textarea "Students will work collaboratively as playwrights, designers, directors, and pe…"
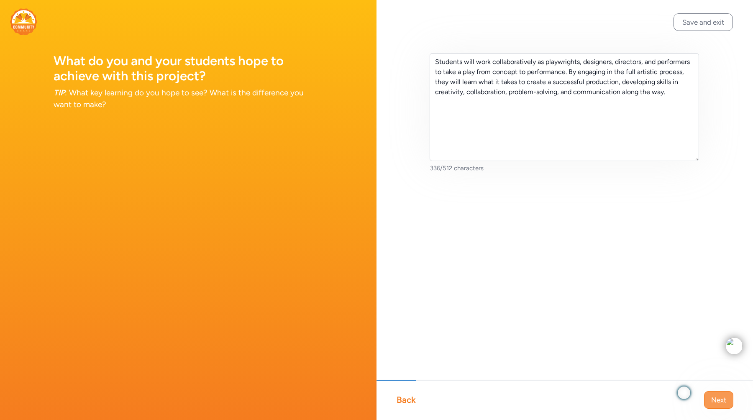
click at [719, 398] on span "Next" at bounding box center [718, 400] width 15 height 10
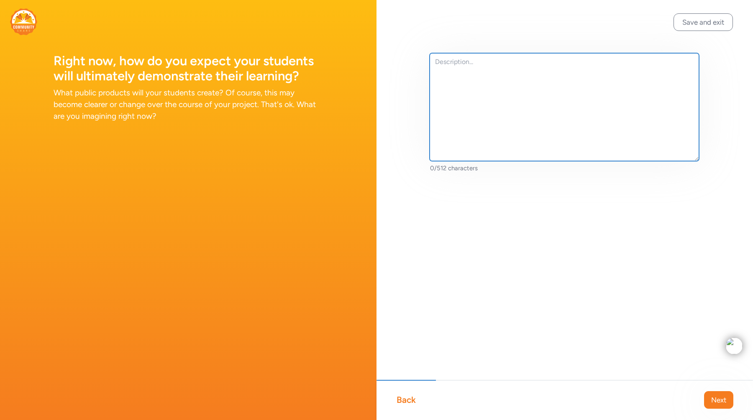
click at [509, 124] on textarea at bounding box center [564, 107] width 269 height 108
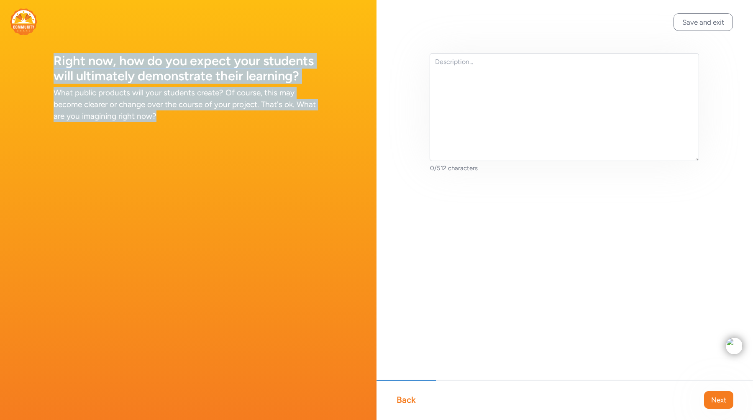
drag, startPoint x: 179, startPoint y: 119, endPoint x: 43, endPoint y: 51, distance: 152.9
click at [42, 51] on div "Right now, how do you expect your students will ultimately demonstrate their le…" at bounding box center [188, 71] width 377 height 142
copy div "Right now, how do you expect your students will ultimately demonstrate their le…"
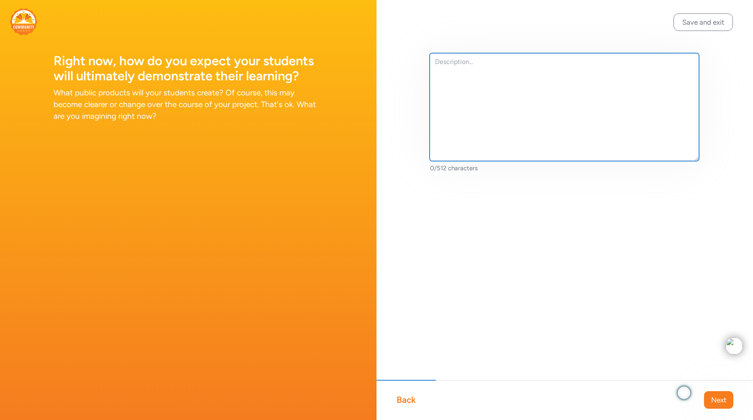
click at [469, 115] on textarea at bounding box center [564, 107] width 269 height 108
paste textarea "Right now, I expect students will demonstrate their learning by successfully ca…"
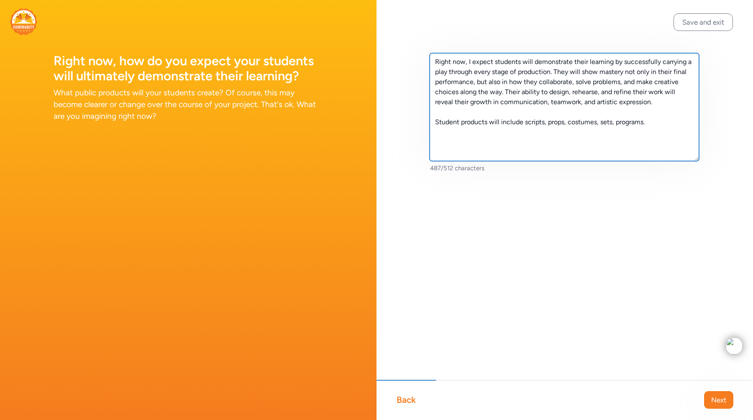
click at [615, 122] on textarea "Right now, I expect students will demonstrate their learning by successfully ca…" at bounding box center [564, 107] width 269 height 108
click at [659, 126] on textarea "Right now, I expect students will demonstrate their learning by successfully ca…" at bounding box center [564, 107] width 269 height 108
click at [630, 122] on textarea "Right now, I expect students will demonstrate their learning by successfully ca…" at bounding box center [564, 107] width 269 height 108
click at [646, 120] on textarea "Right now, I expect students will demonstrate their learning by successfully ca…" at bounding box center [564, 107] width 269 height 108
click at [645, 123] on textarea "Right now, I expect students will demonstrate their learning by successfully ca…" at bounding box center [564, 107] width 269 height 108
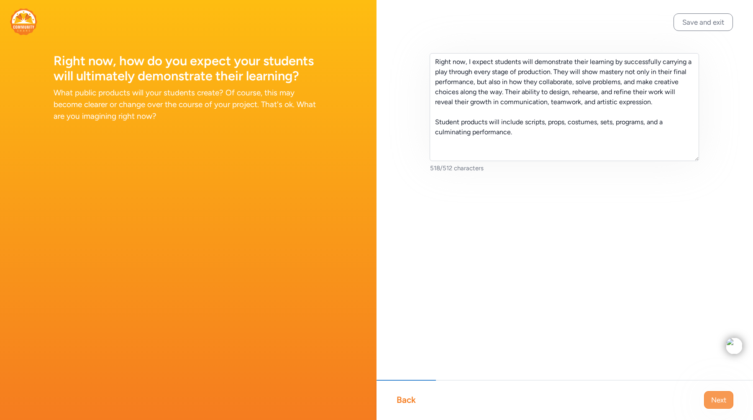
click at [715, 398] on span "Next" at bounding box center [718, 400] width 15 height 10
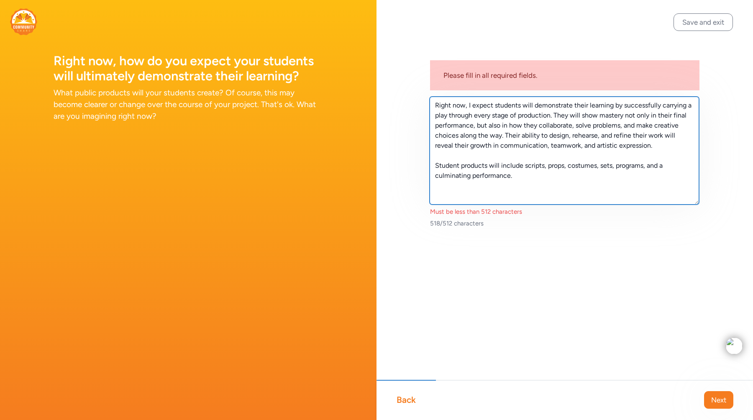
click at [507, 193] on textarea "Right now, I expect students will demonstrate their learning by successfully ca…" at bounding box center [564, 151] width 269 height 108
click at [455, 159] on textarea "Right now, I expect students will demonstrate their learning by successfully ca…" at bounding box center [564, 151] width 269 height 108
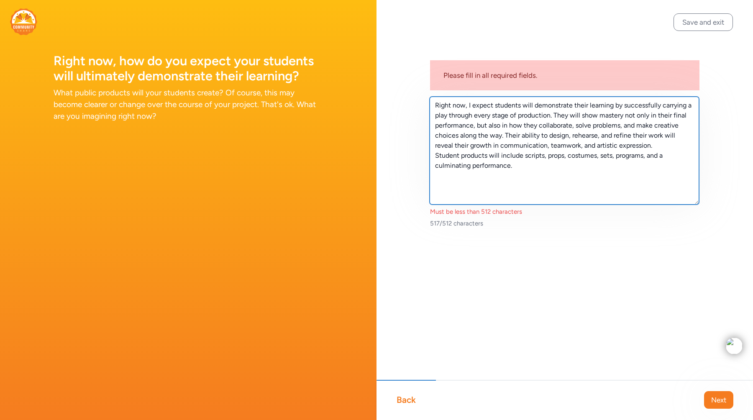
click at [436, 154] on textarea "Right now, I expect students will demonstrate their learning by successfully ca…" at bounding box center [564, 151] width 269 height 108
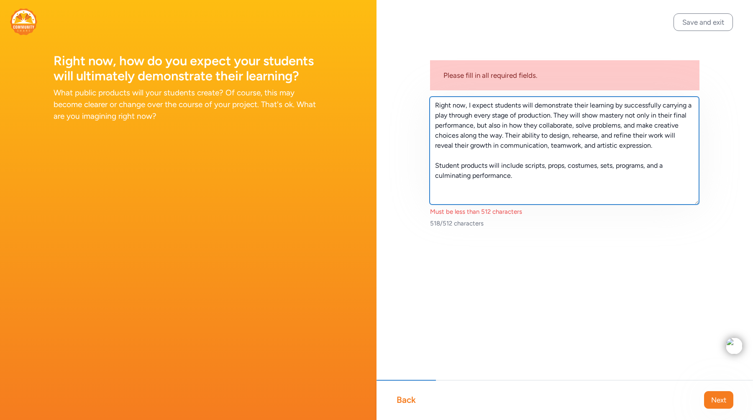
click at [510, 156] on textarea "Right now, I expect students will demonstrate their learning by successfully ca…" at bounding box center [564, 151] width 269 height 108
drag, startPoint x: 501, startPoint y: 166, endPoint x: 490, endPoint y: 168, distance: 11.5
click at [490, 168] on textarea "Right now, I expect students will demonstrate their learning by successfully ca…" at bounding box center [564, 151] width 269 height 108
drag, startPoint x: 688, startPoint y: 169, endPoint x: 655, endPoint y: 170, distance: 32.7
click at [655, 170] on textarea "Right now, I expect students will demonstrate their learning by successfully ca…" at bounding box center [564, 151] width 269 height 108
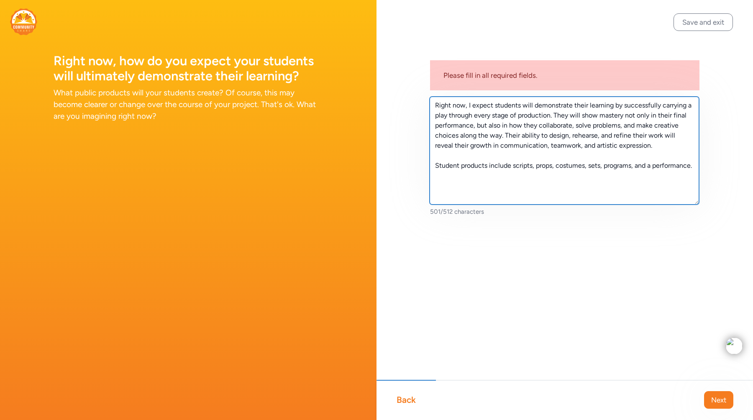
click at [436, 176] on textarea "Right now, I expect students will demonstrate their learning by successfully ca…" at bounding box center [564, 151] width 269 height 108
click at [652, 120] on textarea "Right now, I expect students will demonstrate their learning by successfully ca…" at bounding box center [564, 151] width 269 height 108
click at [675, 117] on textarea "Right now, I expect students will demonstrate their learning by successfully ca…" at bounding box center [564, 151] width 269 height 108
drag, startPoint x: 475, startPoint y: 129, endPoint x: 626, endPoint y: 116, distance: 152.0
click at [626, 116] on textarea "Right now, I expect students will demonstrate their learning by successfully ca…" at bounding box center [564, 151] width 269 height 108
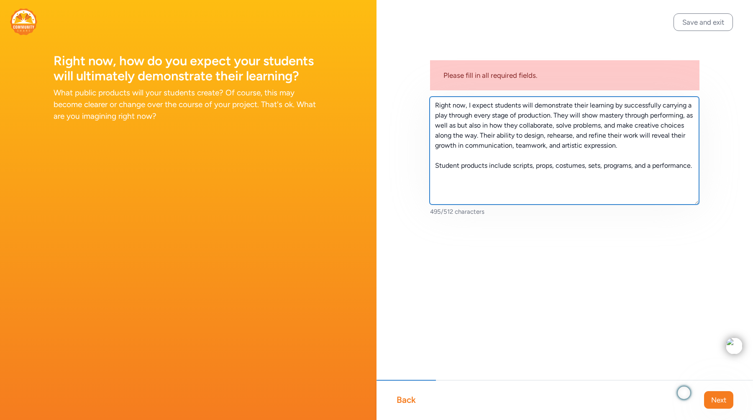
drag, startPoint x: 526, startPoint y: 126, endPoint x: 465, endPoint y: 129, distance: 61.6
click at [465, 129] on textarea "Right now, I expect students will demonstrate their learning by successfully ca…" at bounding box center [564, 151] width 269 height 108
type textarea "Right now, I expect students will demonstrate their learning by successfully ca…"
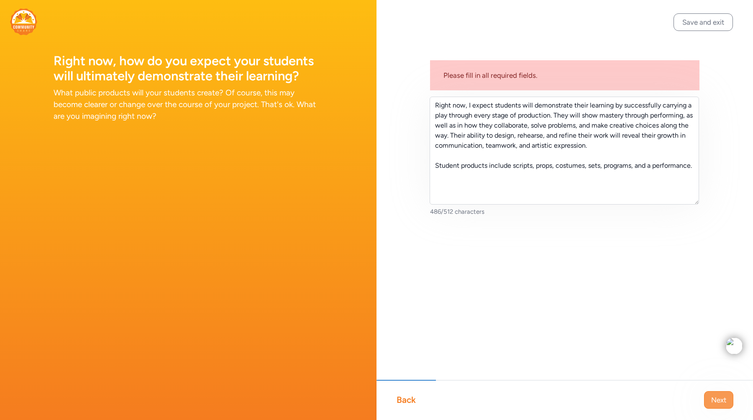
click at [712, 396] on span "Next" at bounding box center [718, 400] width 15 height 10
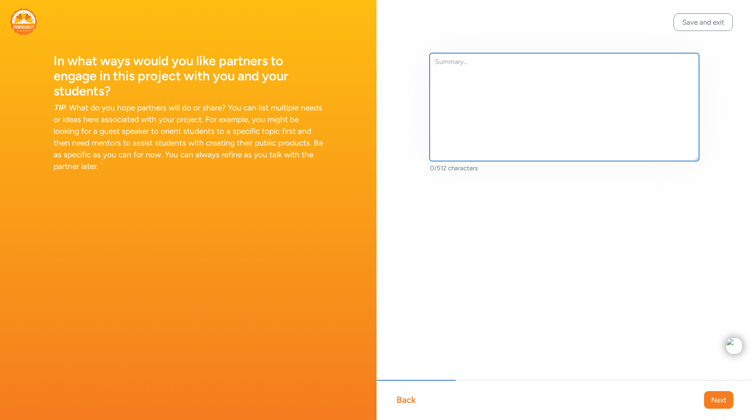
click at [474, 113] on textarea at bounding box center [564, 107] width 269 height 108
click at [477, 91] on textarea at bounding box center [564, 107] width 269 height 108
click at [462, 63] on textarea "We'r elooking for partner" at bounding box center [564, 107] width 269 height 108
click at [452, 62] on textarea "We'r elooking for partner" at bounding box center [564, 107] width 269 height 108
click at [531, 65] on textarea "We'r e looking for partner" at bounding box center [564, 107] width 269 height 108
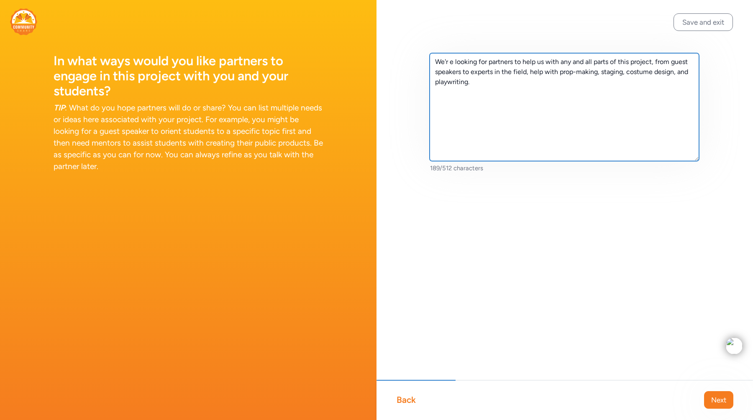
click at [451, 61] on textarea "We'r e looking for partners to help us with any and all parts of this project, …" at bounding box center [564, 107] width 269 height 108
click at [467, 95] on textarea "We're looking for partners to help us with any and all parts of this project, f…" at bounding box center [564, 107] width 269 height 108
click at [458, 100] on textarea "We're looking for partners to help us with any and all parts of this project, f…" at bounding box center [564, 107] width 269 height 108
click at [483, 81] on textarea "We're looking for partners to help us with any and all parts of this project, f…" at bounding box center [564, 107] width 269 height 108
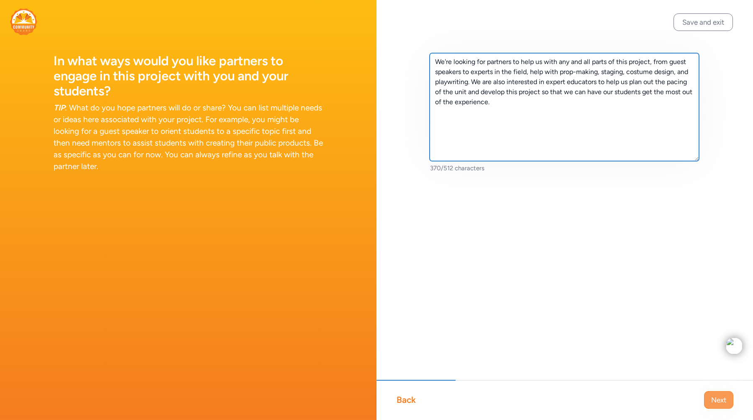
type textarea "We're looking for partners to help us with any and all parts of this project, f…"
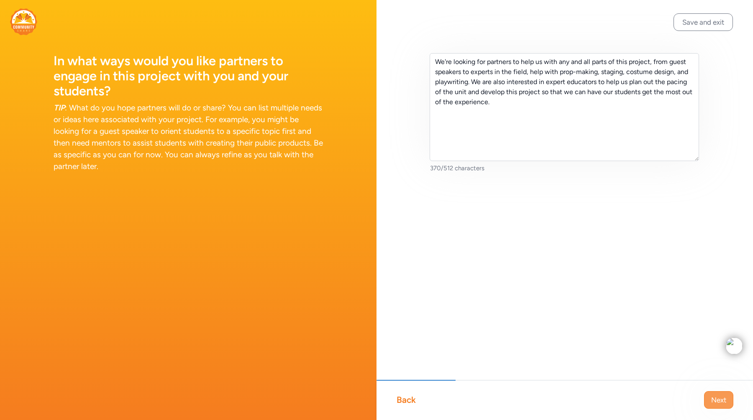
click at [716, 398] on span "Next" at bounding box center [718, 400] width 15 height 10
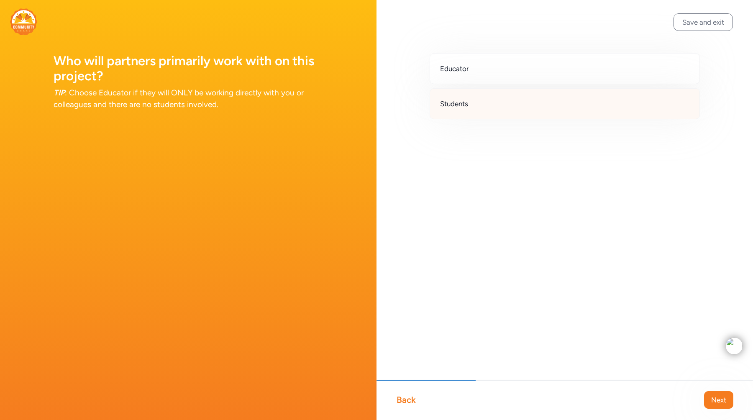
click at [461, 105] on span "Students" at bounding box center [454, 104] width 28 height 10
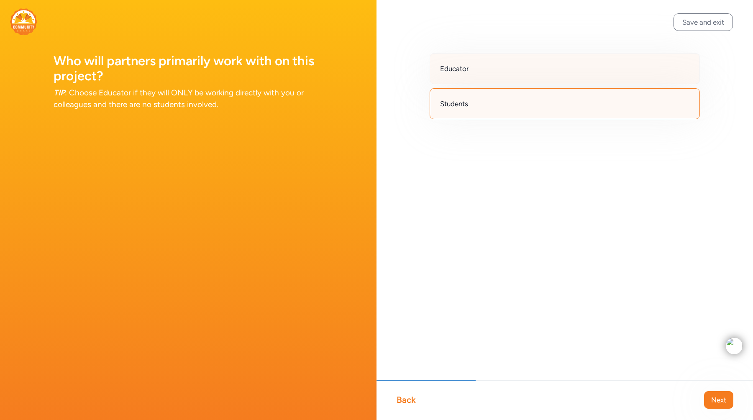
click at [464, 74] on div "Educator" at bounding box center [565, 68] width 270 height 31
click at [713, 395] on span "Next" at bounding box center [718, 400] width 15 height 10
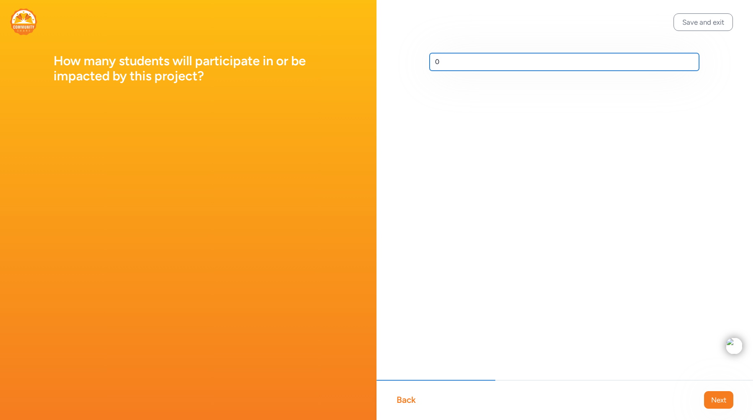
drag, startPoint x: 476, startPoint y: 67, endPoint x: 381, endPoint y: 67, distance: 95.0
click at [381, 67] on div "0" at bounding box center [565, 75] width 377 height 151
type input "60"
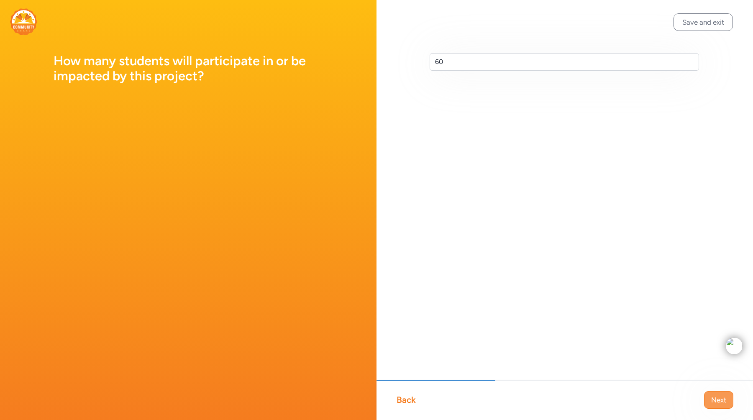
click at [712, 400] on span "Next" at bounding box center [718, 400] width 15 height 10
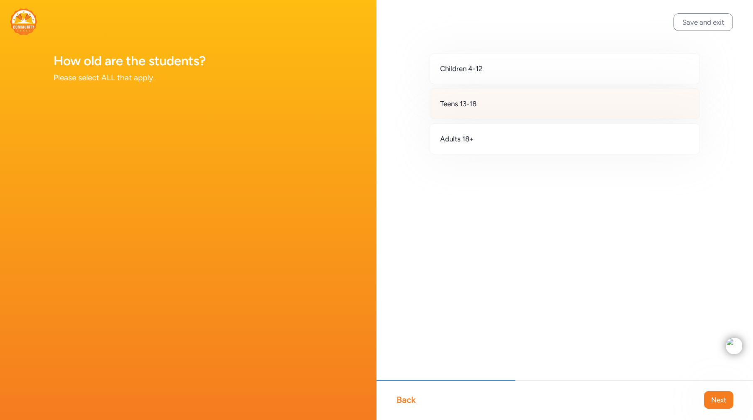
click at [542, 106] on div "Teens 13-18" at bounding box center [565, 103] width 270 height 31
click at [715, 402] on span "Next" at bounding box center [718, 400] width 15 height 10
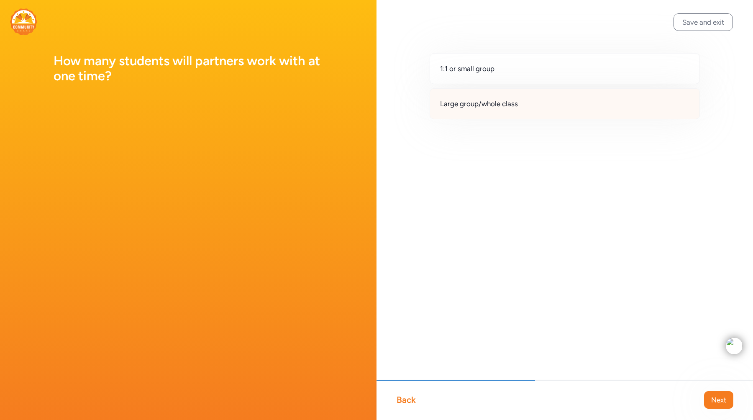
click at [547, 109] on div "Large group/whole class" at bounding box center [565, 103] width 270 height 31
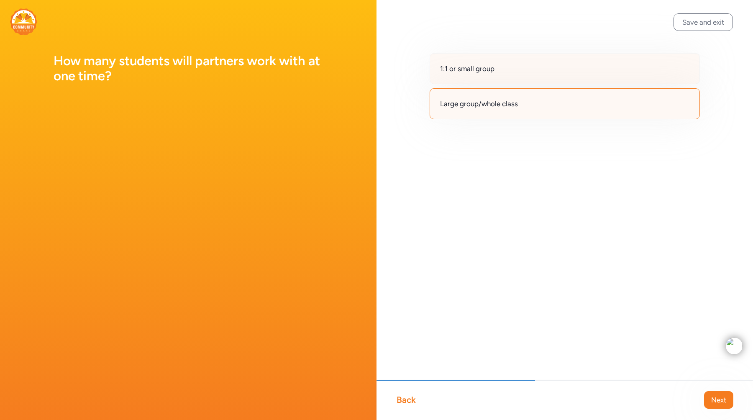
click at [540, 76] on div "1:1 or small group" at bounding box center [565, 68] width 270 height 31
click at [573, 114] on div "Large group/whole class" at bounding box center [565, 103] width 270 height 31
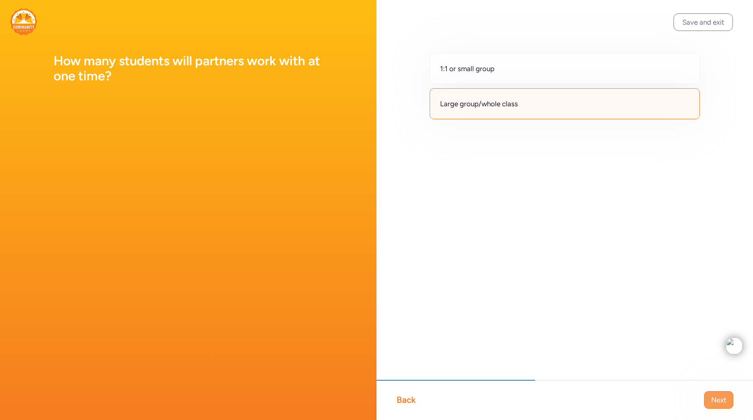
click at [720, 402] on span "Next" at bounding box center [718, 400] width 15 height 10
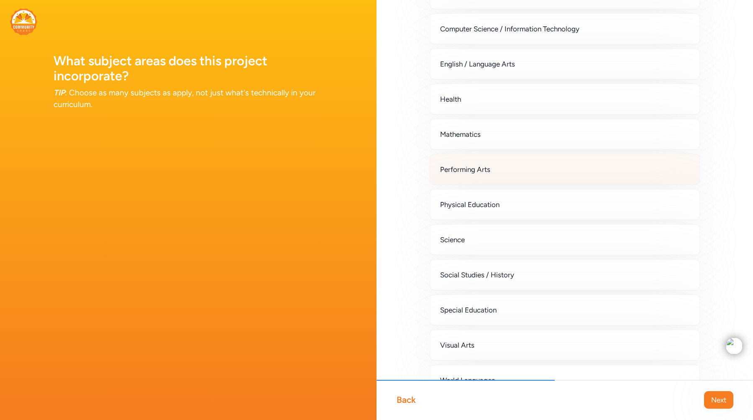
scroll to position [137, 0]
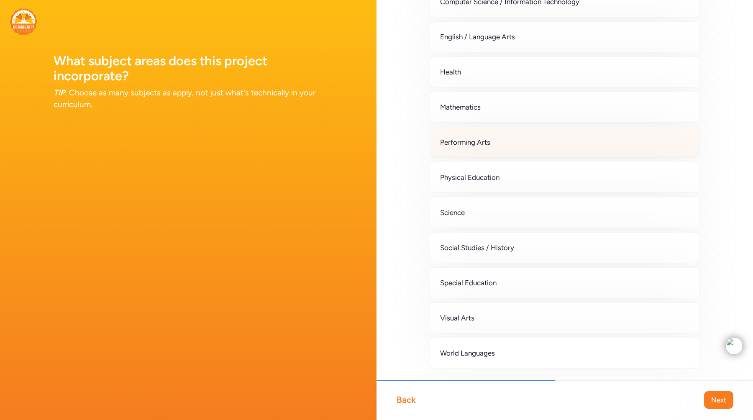
click at [553, 149] on div "Performing Arts" at bounding box center [565, 142] width 270 height 31
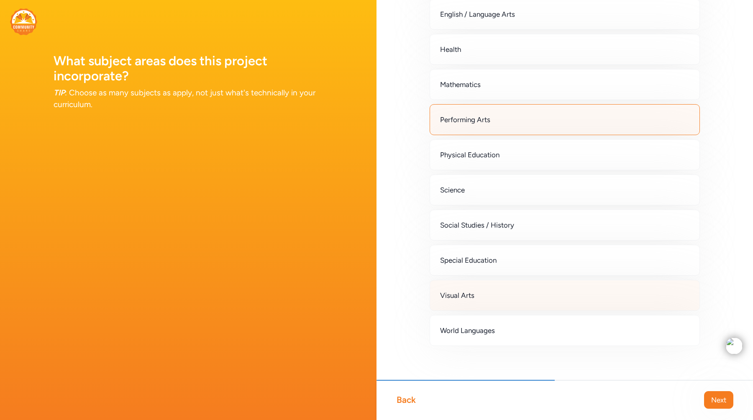
scroll to position [166, 0]
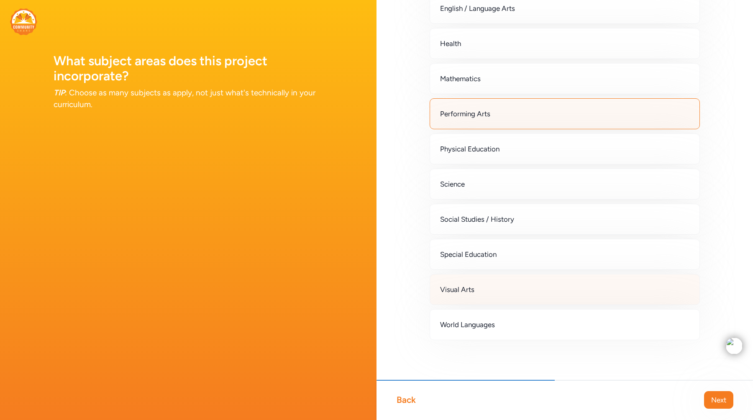
click at [511, 292] on div "Visual Arts" at bounding box center [565, 289] width 270 height 31
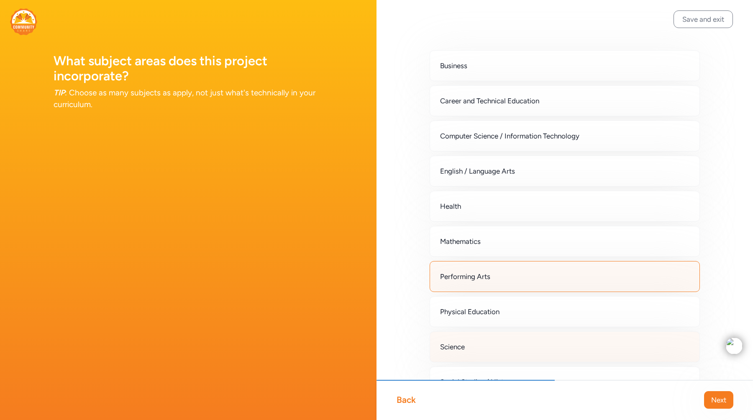
scroll to position [0, 0]
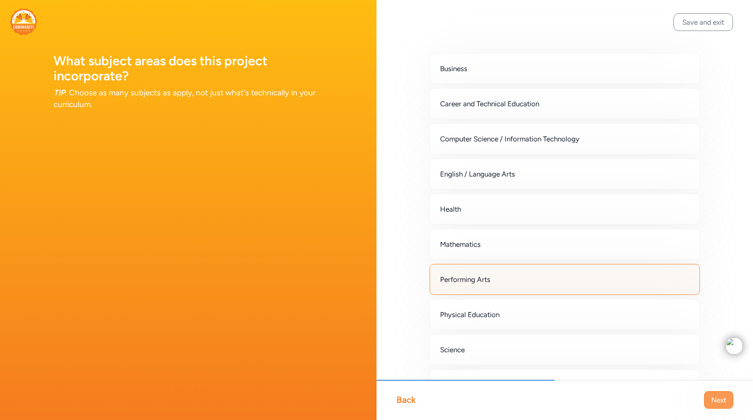
click at [714, 401] on span "Next" at bounding box center [718, 400] width 15 height 10
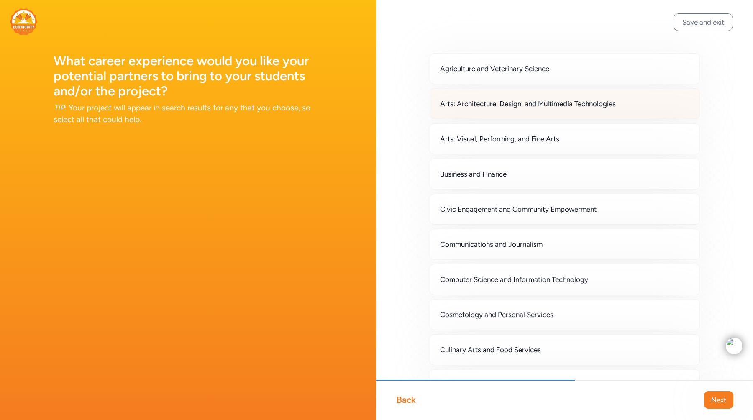
click at [537, 110] on div "Arts: Architecture, Design, and Multimedia Technologies" at bounding box center [565, 103] width 270 height 31
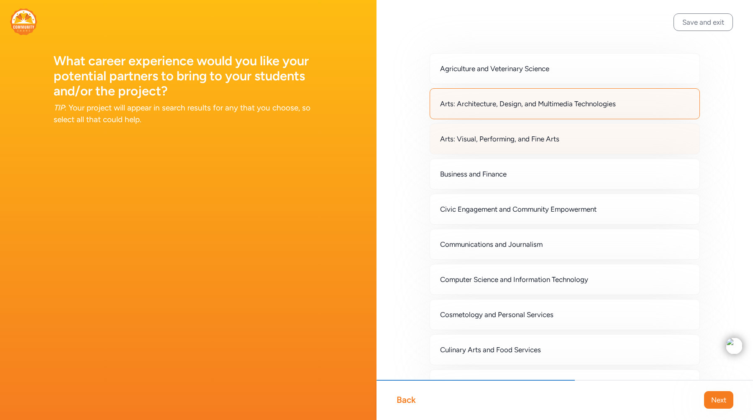
click at [536, 142] on span "Arts: Visual, Performing, and Fine Arts" at bounding box center [499, 139] width 119 height 10
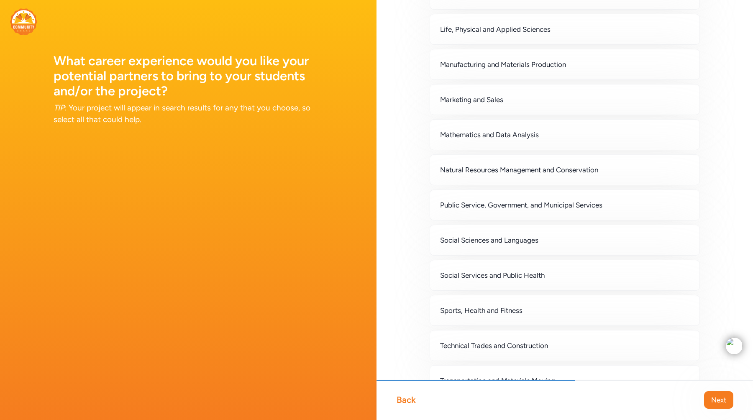
scroll to position [587, 0]
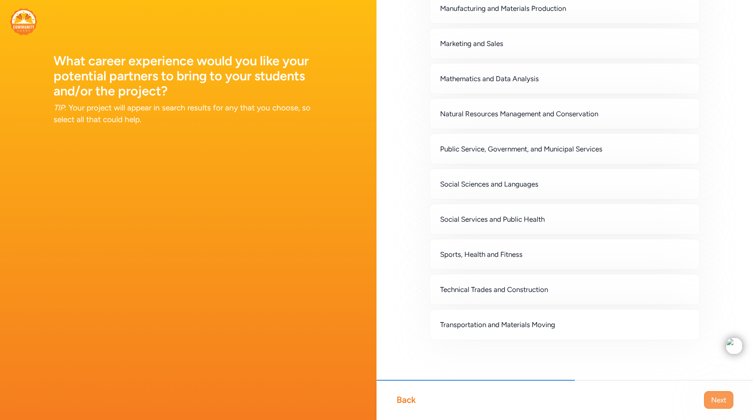
click at [713, 400] on span "Next" at bounding box center [718, 400] width 15 height 10
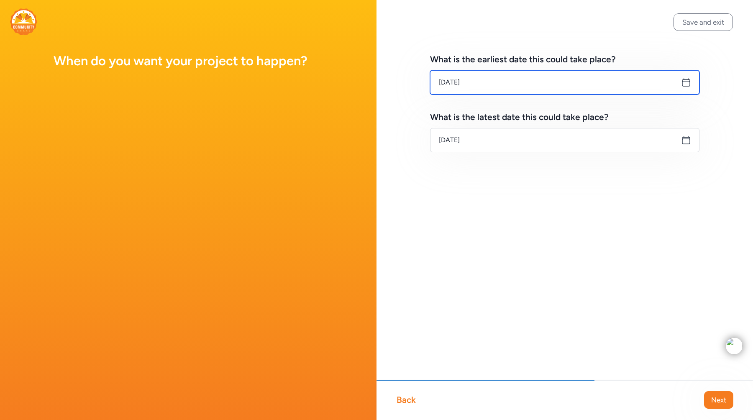
drag, startPoint x: 588, startPoint y: 83, endPoint x: 420, endPoint y: 81, distance: 168.6
click at [420, 81] on div "What is the earliest date this could take place? [DATE] What is the latest date…" at bounding box center [565, 116] width 377 height 233
type input "[DATE]"
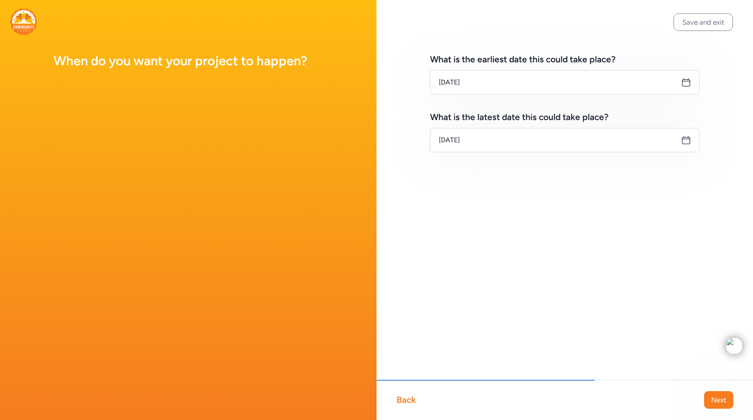
click at [683, 84] on icon at bounding box center [686, 82] width 10 height 10
click at [688, 81] on icon at bounding box center [686, 82] width 10 height 10
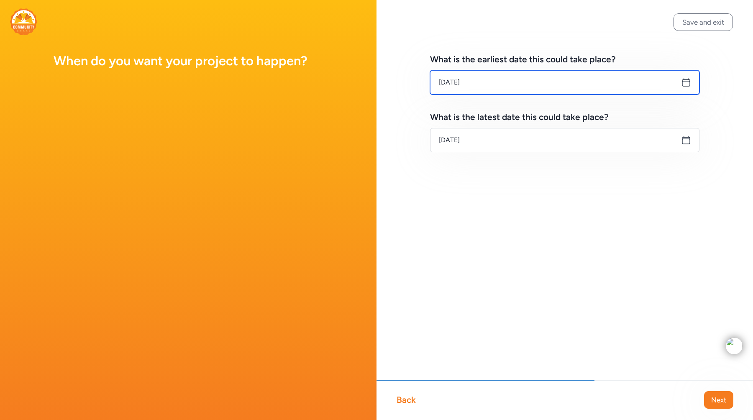
click at [596, 86] on input "[DATE]" at bounding box center [564, 82] width 269 height 24
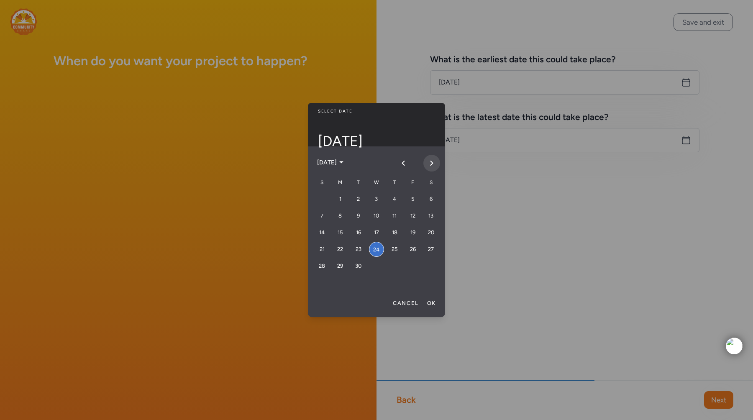
click at [426, 158] on button "Next month" at bounding box center [431, 163] width 17 height 17
click at [425, 162] on button "Next month" at bounding box center [431, 163] width 17 height 17
click at [346, 217] on div "5" at bounding box center [340, 215] width 15 height 15
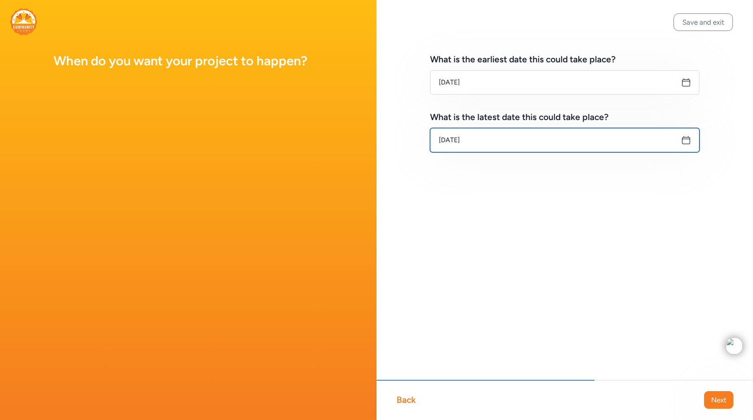
click at [488, 146] on input "[DATE]" at bounding box center [564, 140] width 269 height 24
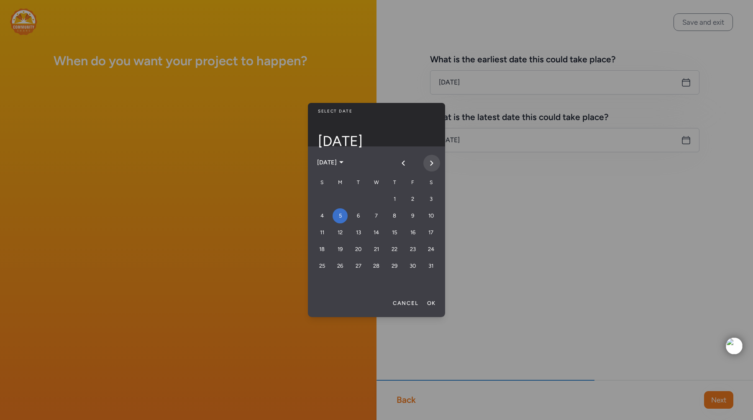
click at [429, 163] on icon "Next month" at bounding box center [431, 163] width 7 height 7
click at [433, 161] on icon "Next month" at bounding box center [431, 163] width 7 height 7
click at [418, 214] on div "13" at bounding box center [412, 215] width 15 height 15
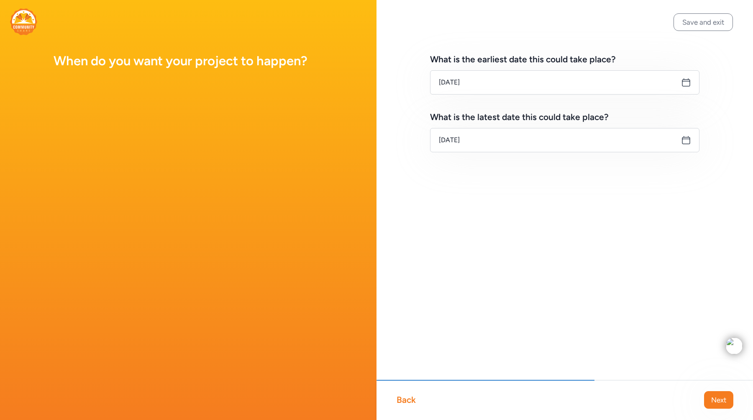
click at [582, 214] on div "What is the earliest date this could take place? [DATE] What is the latest date…" at bounding box center [565, 116] width 377 height 233
click at [715, 397] on span "Next" at bounding box center [718, 400] width 15 height 10
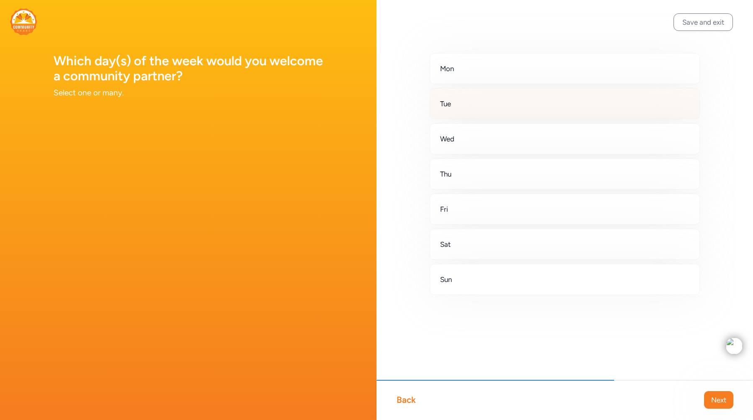
click at [501, 89] on div "Tue" at bounding box center [565, 103] width 270 height 31
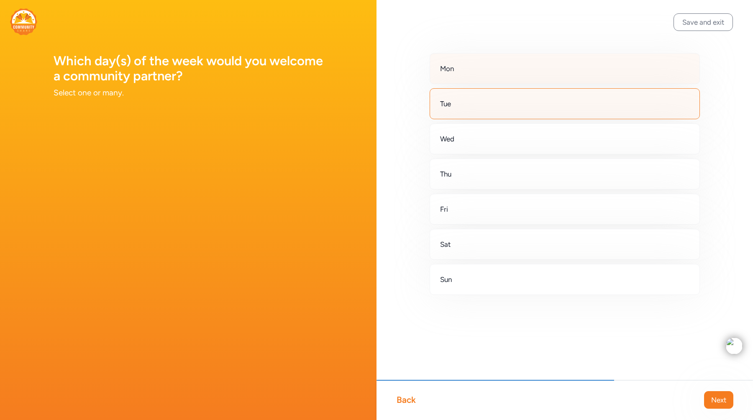
click at [497, 68] on div "Mon" at bounding box center [565, 68] width 270 height 31
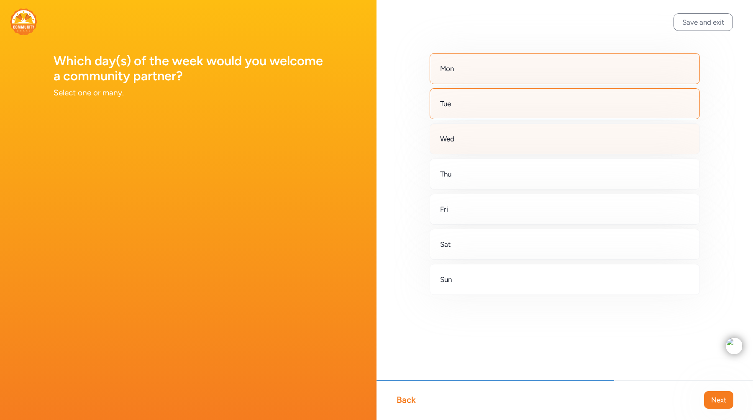
click at [487, 136] on div "Wed" at bounding box center [565, 138] width 270 height 31
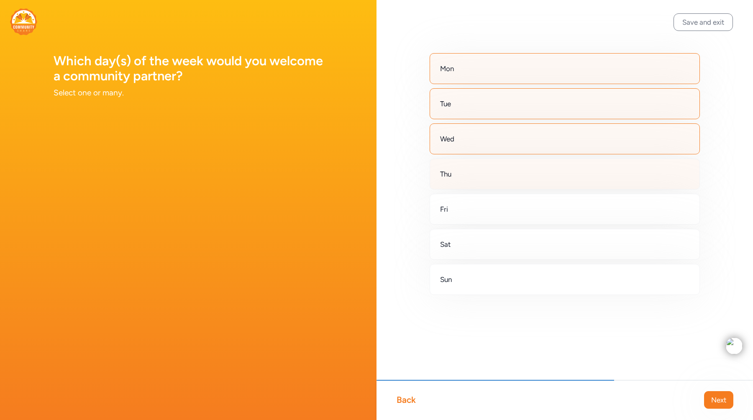
click at [473, 178] on div "Thu" at bounding box center [565, 174] width 270 height 31
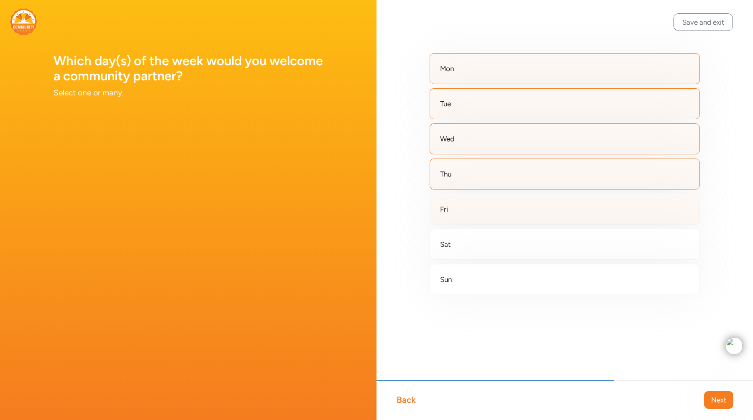
click at [466, 208] on div "Fri" at bounding box center [565, 209] width 270 height 31
click at [718, 398] on span "Next" at bounding box center [718, 400] width 15 height 10
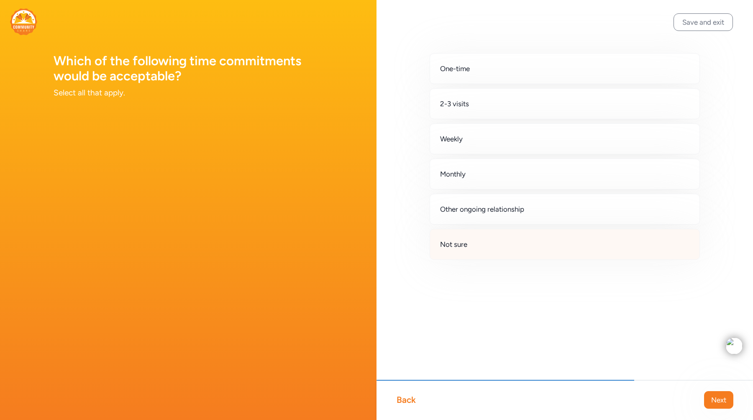
click at [512, 254] on div "Not sure" at bounding box center [565, 244] width 270 height 31
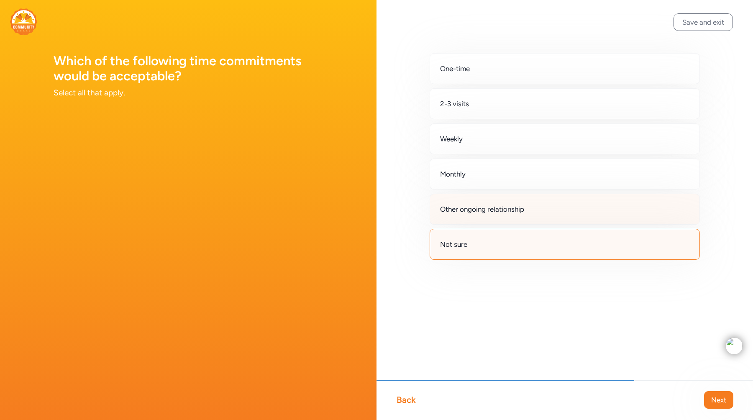
click at [497, 210] on span "Other ongoing relationship" at bounding box center [482, 209] width 84 height 10
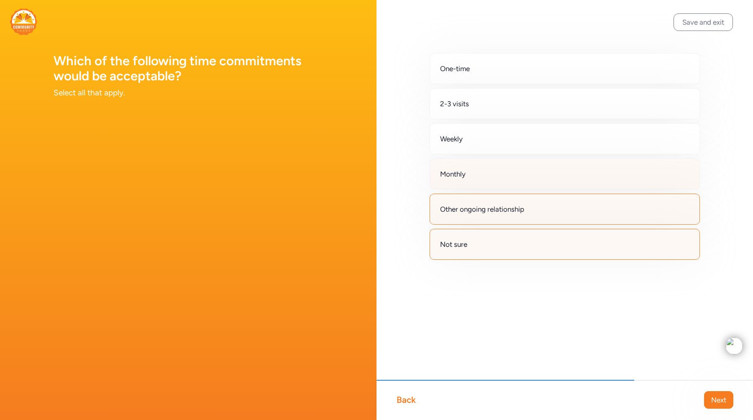
click at [484, 179] on div "Monthly" at bounding box center [565, 174] width 270 height 31
click at [476, 163] on div "Monthly" at bounding box center [565, 174] width 270 height 31
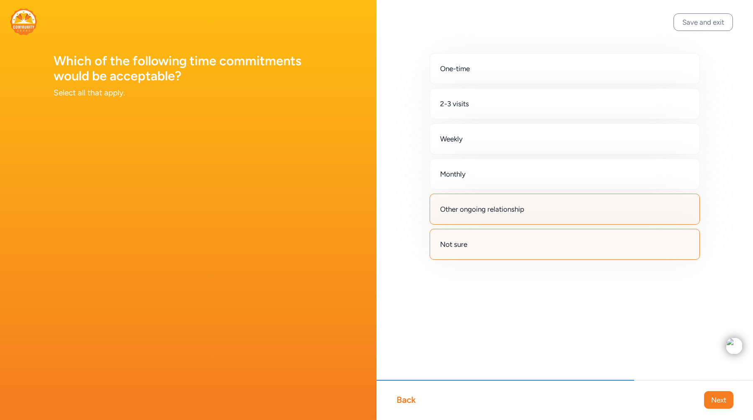
click at [476, 209] on span "Other ongoing relationship" at bounding box center [482, 209] width 84 height 10
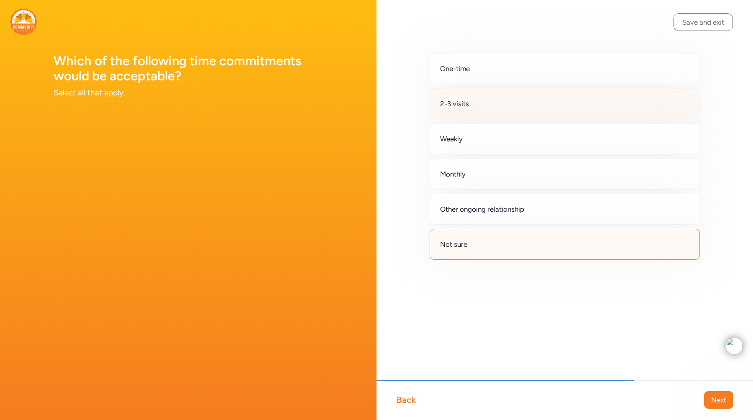
click at [468, 108] on span "2-3 visits" at bounding box center [454, 104] width 29 height 10
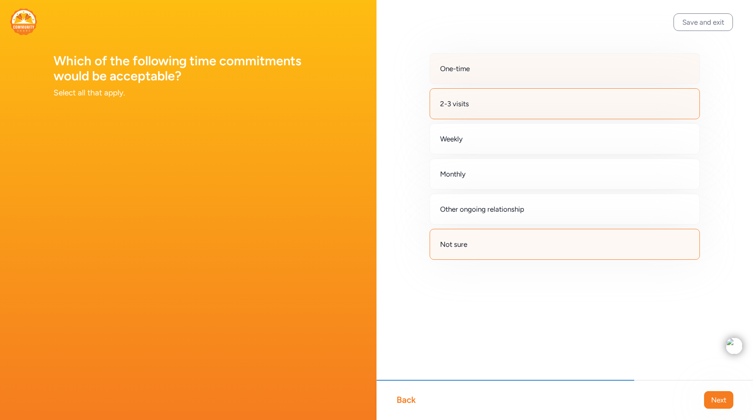
click at [462, 69] on span "One-time" at bounding box center [455, 69] width 30 height 10
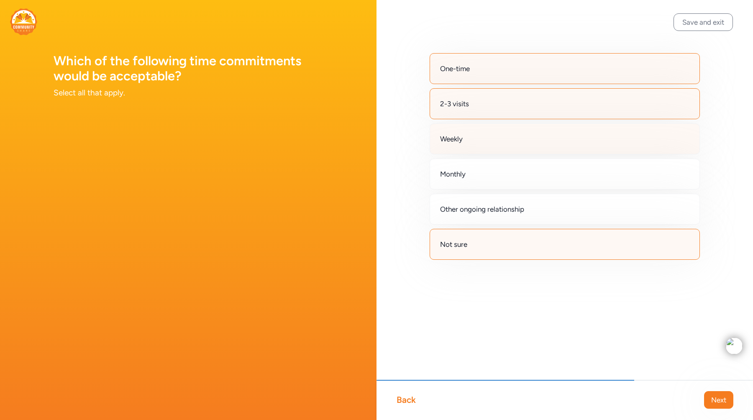
click at [466, 138] on div "Weekly" at bounding box center [565, 138] width 270 height 31
click at [717, 394] on button "Next" at bounding box center [718, 400] width 29 height 18
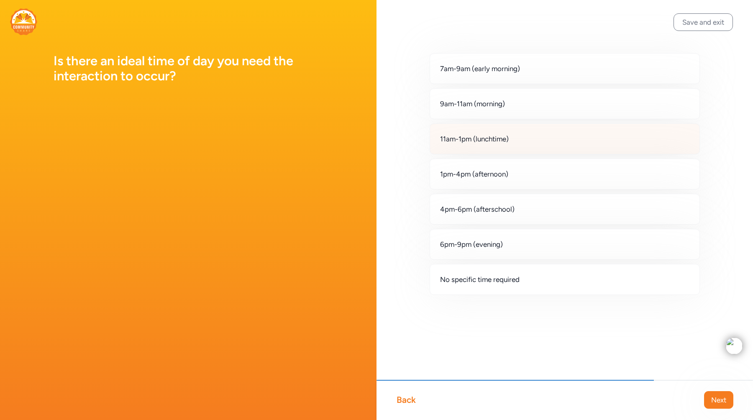
click at [447, 148] on div "11am-1pm (lunchtime)" at bounding box center [565, 138] width 270 height 31
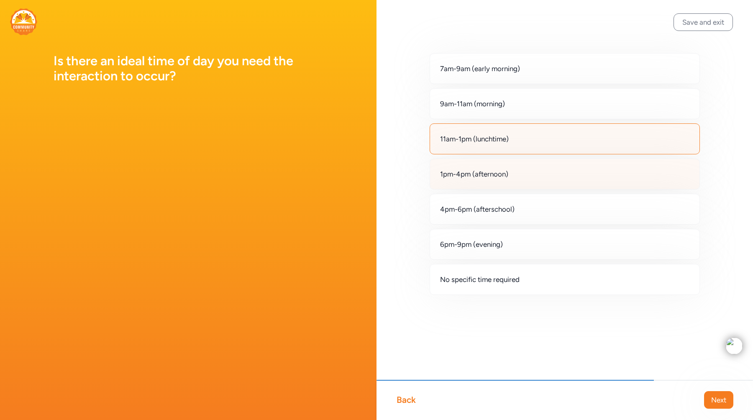
click at [455, 182] on div "1pm-4pm (afternoon)" at bounding box center [565, 174] width 270 height 31
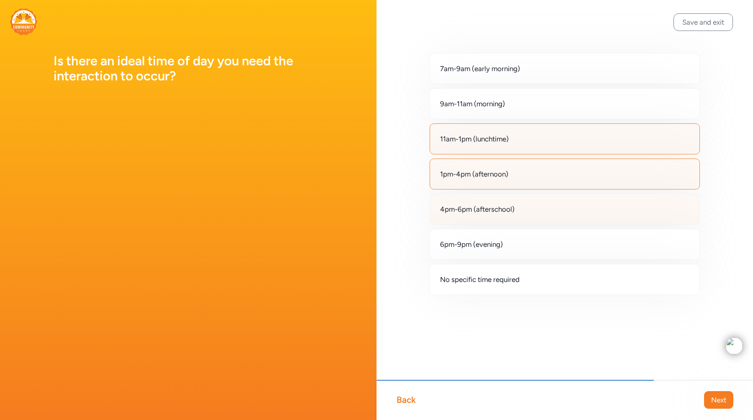
click at [459, 215] on div "4pm-6pm (afterschool)" at bounding box center [565, 209] width 270 height 31
click at [461, 212] on span "4pm-6pm (afterschool)" at bounding box center [477, 209] width 74 height 10
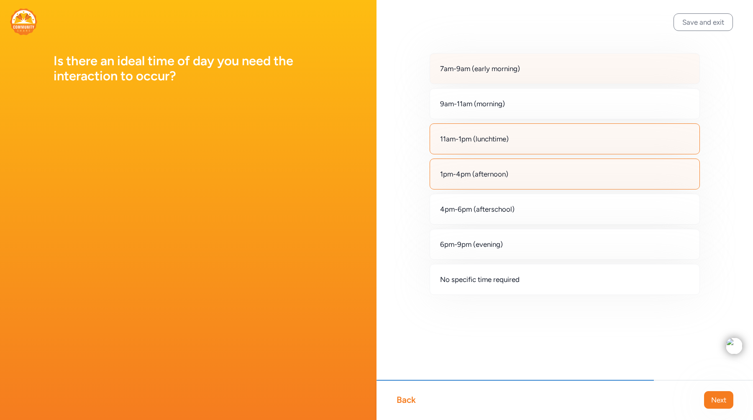
click at [482, 61] on div "7am-9am (early morning)" at bounding box center [565, 68] width 270 height 31
click at [717, 394] on button "Next" at bounding box center [718, 400] width 29 height 18
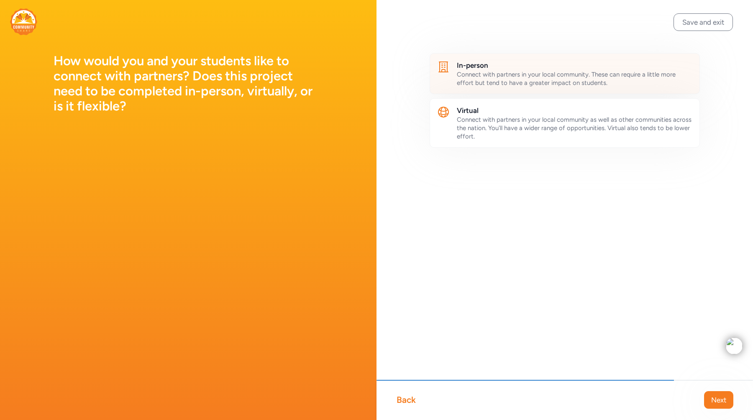
click at [530, 82] on span "Connect with partners in your local community. These can require a little more …" at bounding box center [566, 79] width 219 height 16
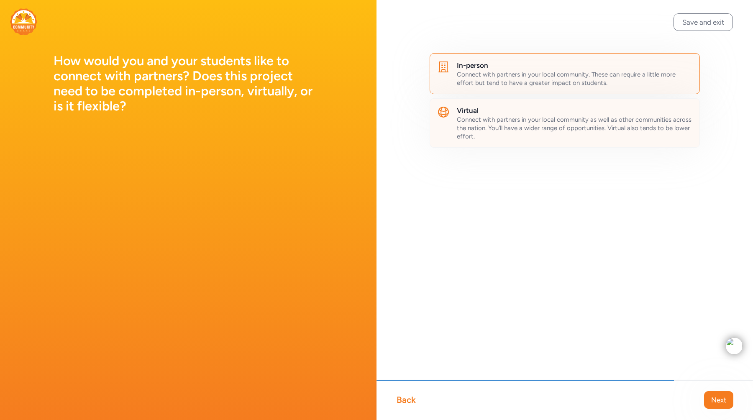
click at [530, 109] on h2 "Virtual" at bounding box center [575, 110] width 236 height 10
click at [728, 403] on button "Next" at bounding box center [718, 400] width 29 height 18
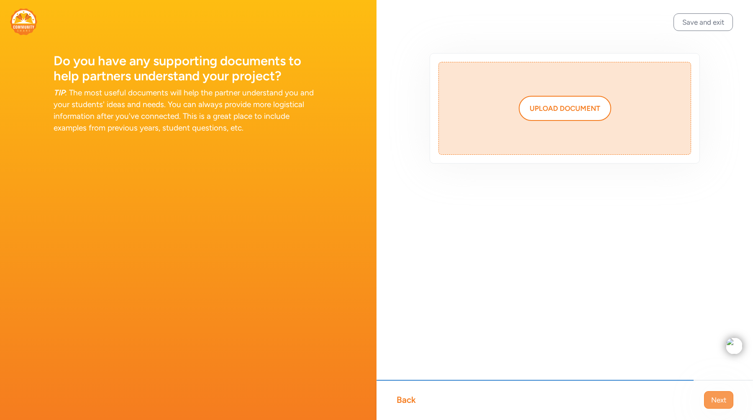
click at [723, 398] on span "Next" at bounding box center [718, 400] width 15 height 10
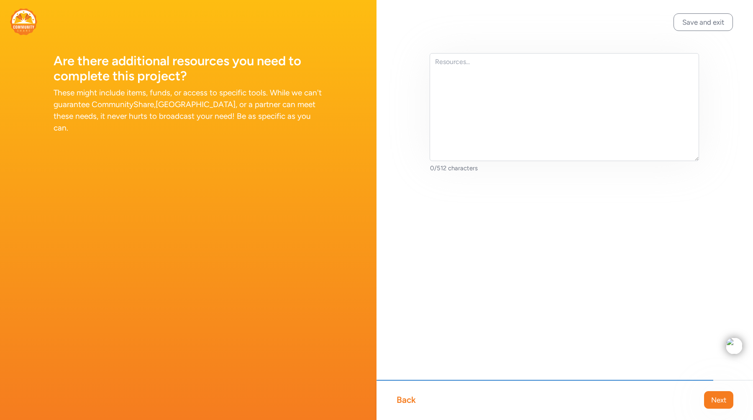
click at [723, 398] on span "Next" at bounding box center [718, 400] width 15 height 10
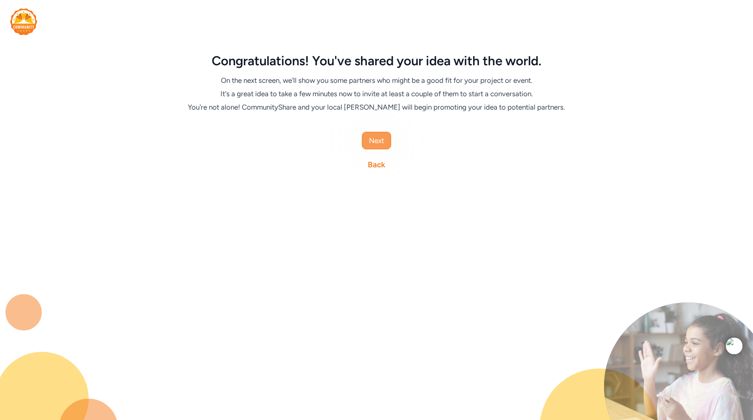
click at [382, 144] on span "Next" at bounding box center [376, 141] width 15 height 10
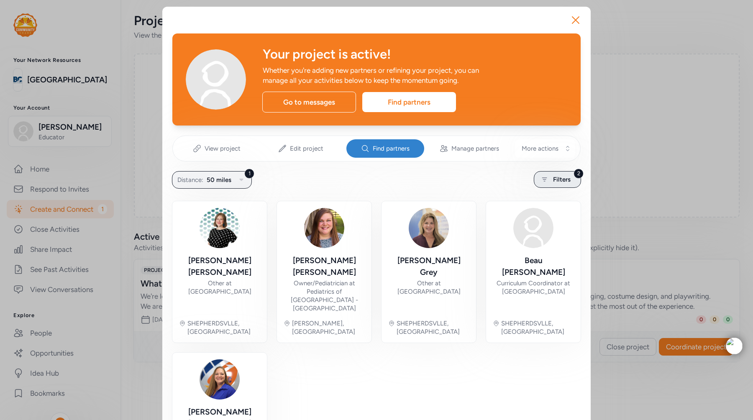
click at [553, 175] on span "Filters" at bounding box center [562, 179] width 18 height 10
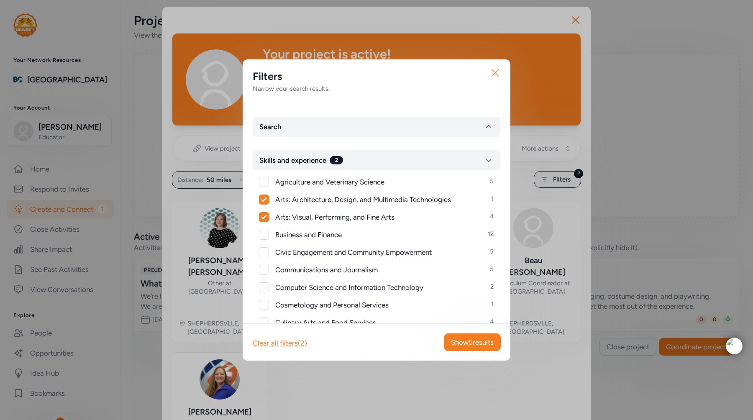
click at [495, 72] on icon "button" at bounding box center [495, 72] width 7 height 7
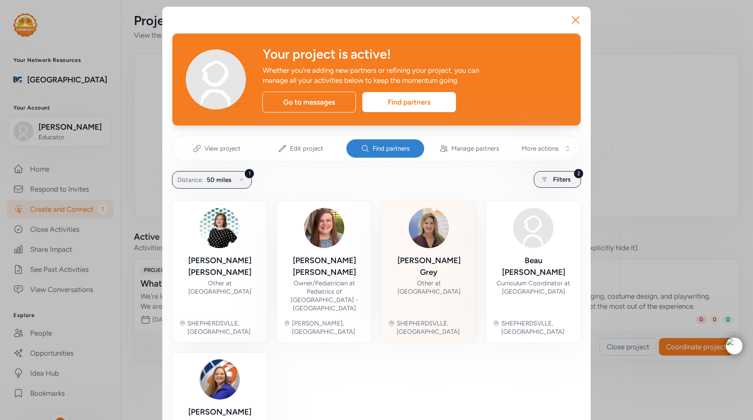
scroll to position [57, 0]
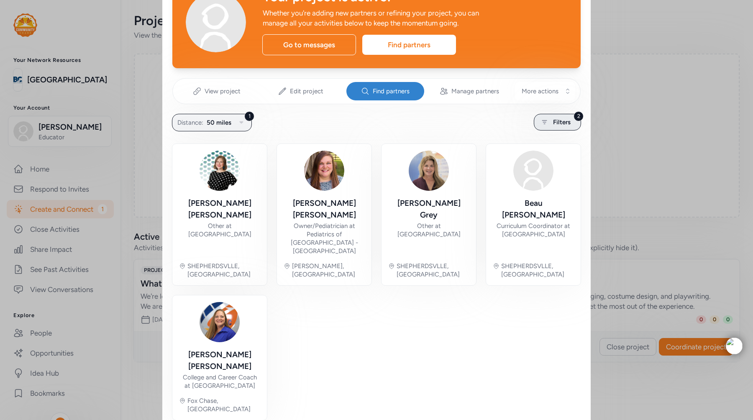
click at [559, 118] on span "Filters" at bounding box center [562, 122] width 18 height 10
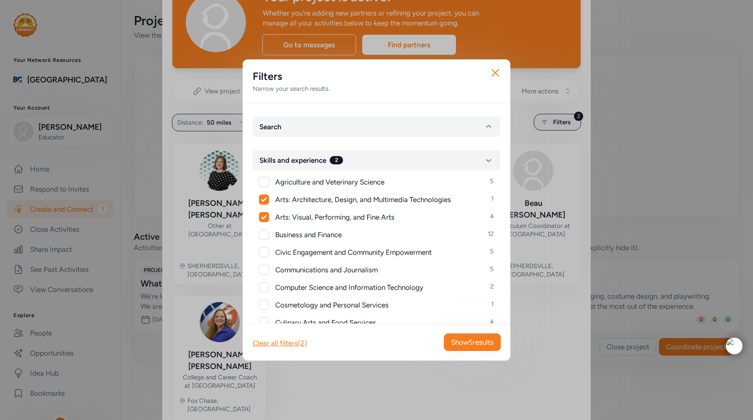
click at [345, 197] on span "Arts: Architecture, Design, and Multimedia Technologies" at bounding box center [363, 200] width 176 height 10
checkbox input "false"
click at [455, 338] on span "Show 4 results" at bounding box center [472, 342] width 43 height 10
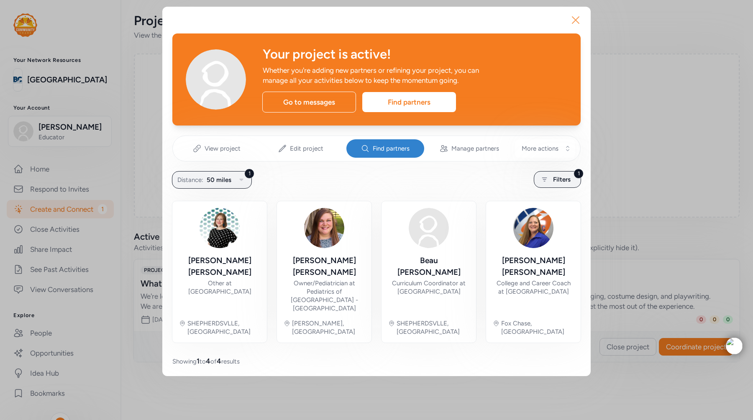
click at [579, 20] on icon "button" at bounding box center [575, 19] width 13 height 13
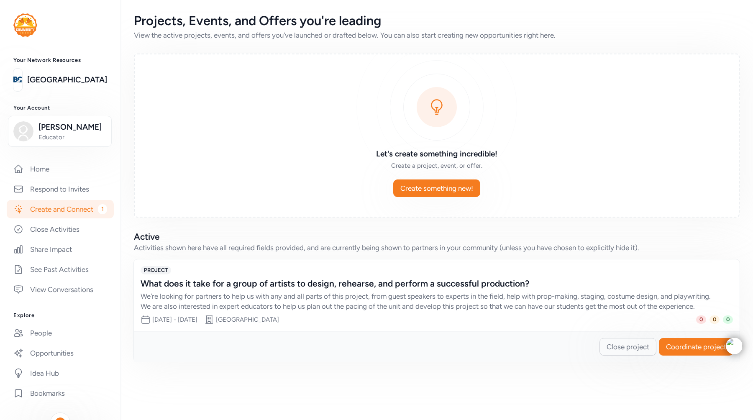
click at [579, 20] on div "Projects, Events, and Offers you're leading" at bounding box center [437, 20] width 606 height 15
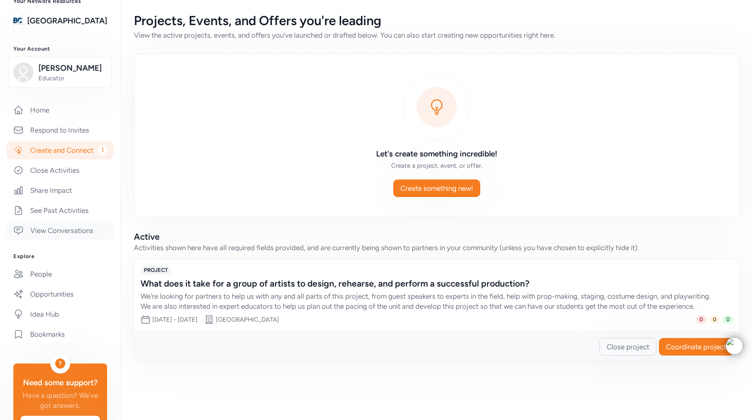
scroll to position [93, 0]
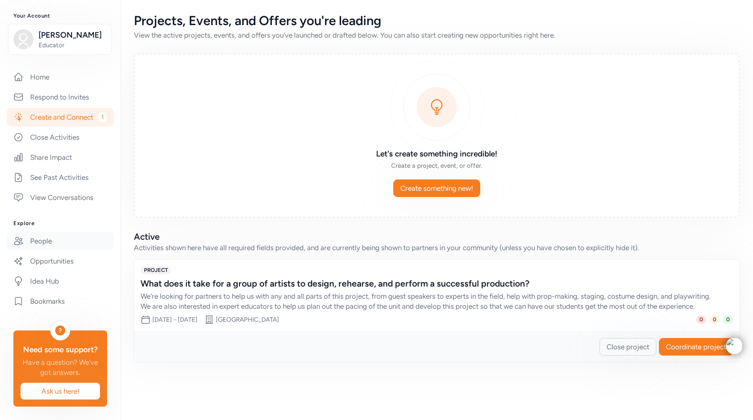
click at [46, 241] on link "People" at bounding box center [60, 241] width 107 height 18
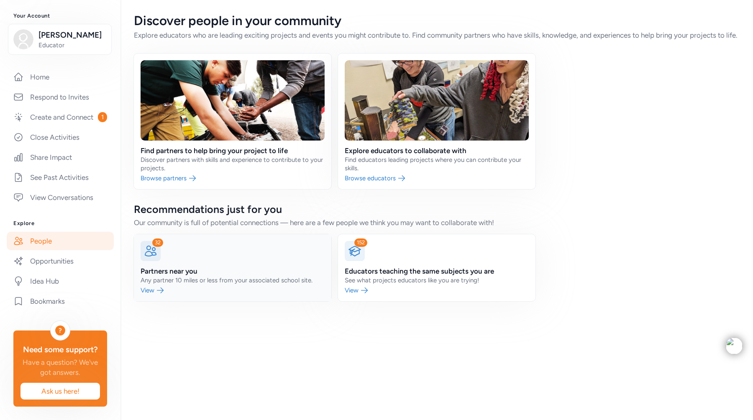
click at [213, 293] on link at bounding box center [232, 267] width 197 height 67
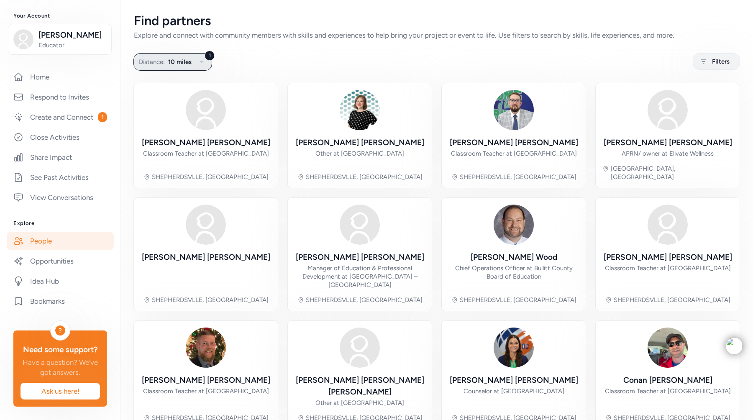
click at [193, 59] on button "1 Distance: 10 miles" at bounding box center [172, 62] width 79 height 18
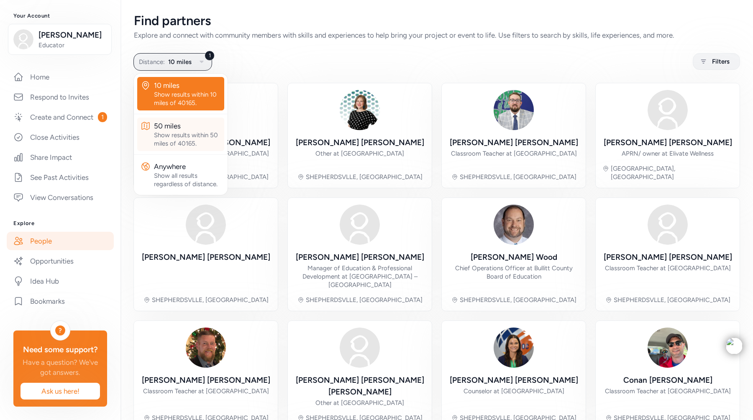
click at [184, 143] on div "Show results within 50 miles of 40165." at bounding box center [187, 139] width 67 height 17
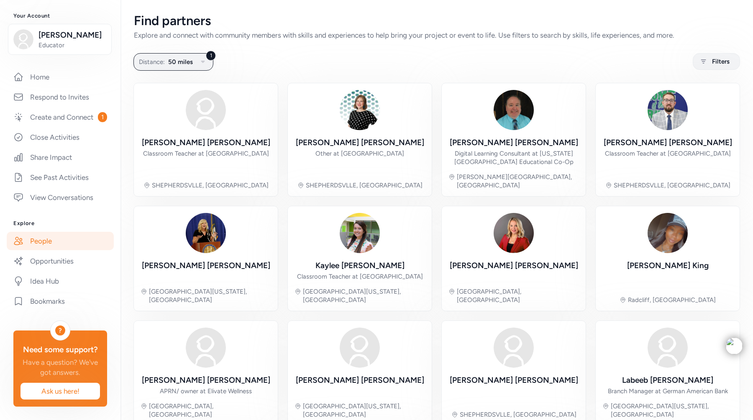
click at [177, 74] on div "Find partners Explore and connect with community members with skills and experi…" at bounding box center [436, 295] width 633 height 591
click at [178, 62] on span "50 miles" at bounding box center [180, 62] width 25 height 10
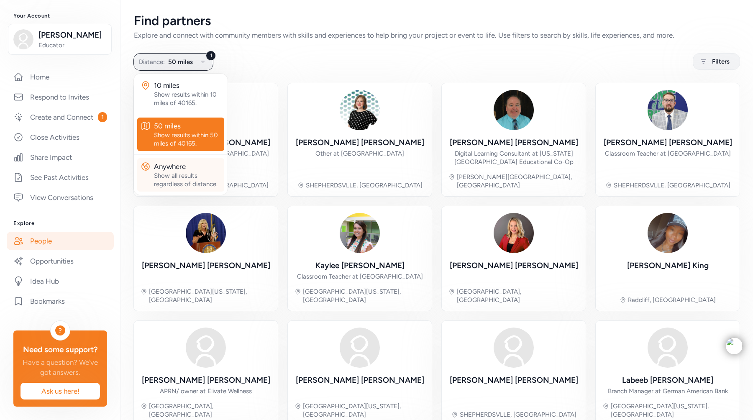
click at [182, 188] on div "Show all results regardless of distance." at bounding box center [187, 180] width 67 height 17
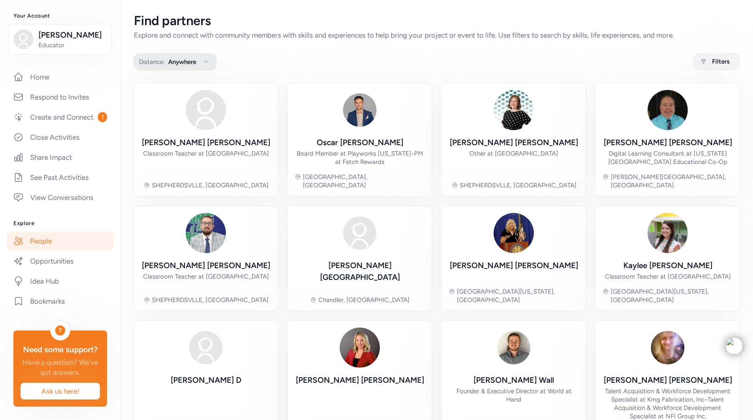
click at [184, 56] on button "Distance: Anywhere" at bounding box center [174, 62] width 83 height 18
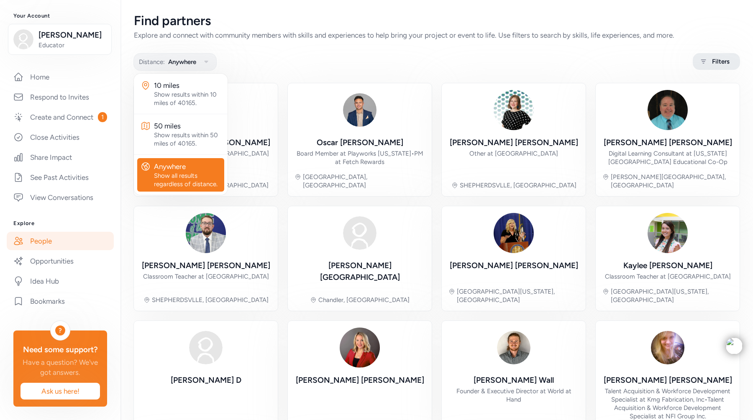
click at [706, 66] on icon at bounding box center [703, 61] width 10 height 10
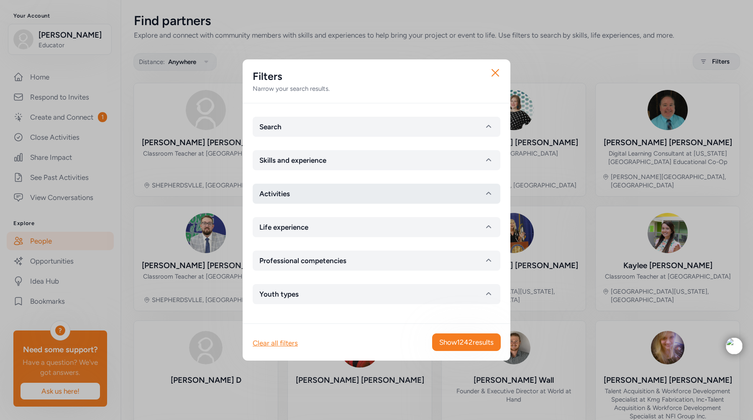
click at [387, 200] on button "Activities" at bounding box center [377, 194] width 248 height 20
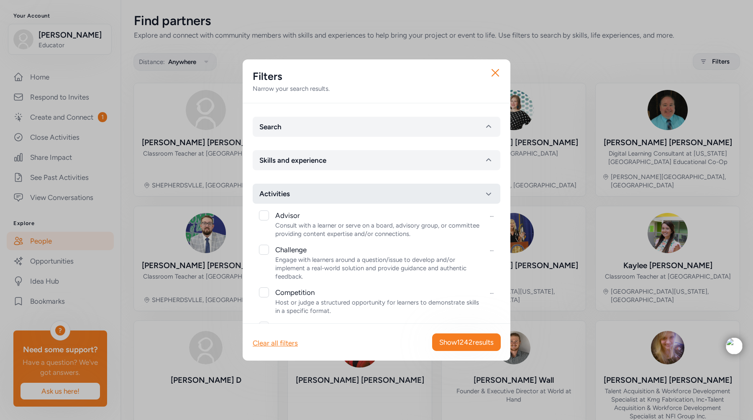
click at [387, 200] on button "Activities" at bounding box center [377, 194] width 248 height 20
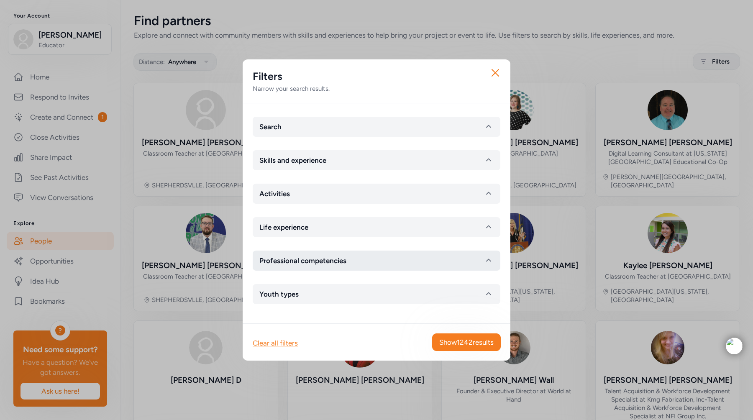
click at [370, 255] on button "Professional competencies" at bounding box center [377, 261] width 248 height 20
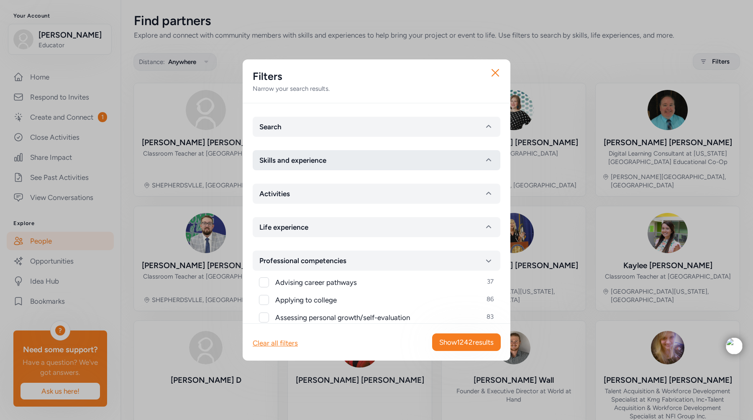
click at [318, 161] on span "Skills and experience" at bounding box center [292, 160] width 67 height 10
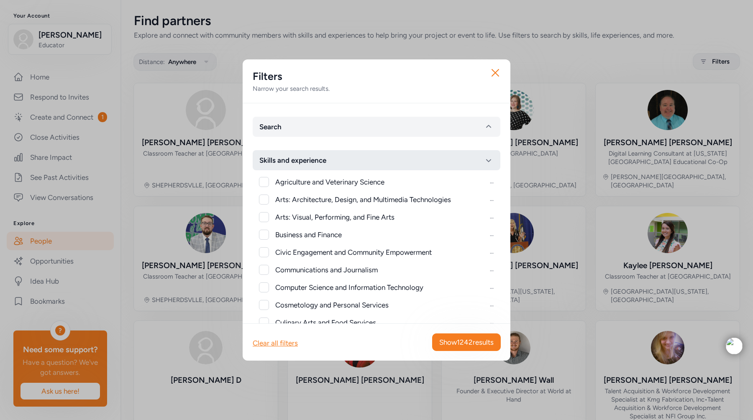
click at [318, 161] on span "Skills and experience" at bounding box center [292, 160] width 67 height 10
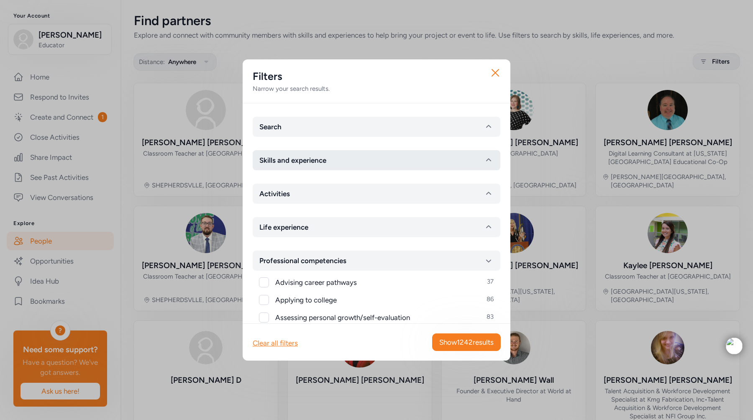
click at [318, 161] on span "Skills and experience" at bounding box center [292, 160] width 67 height 10
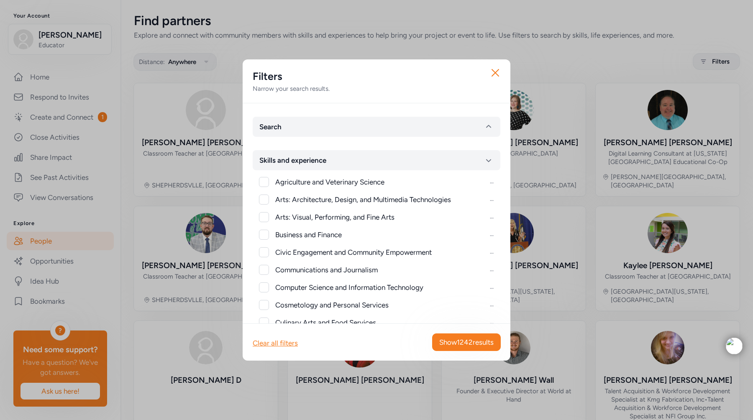
click at [307, 197] on span "Arts: Architecture, Design, and Multimedia Technologies" at bounding box center [363, 200] width 176 height 10
checkbox input "true"
click at [302, 217] on span "Arts: Visual, Performing, and Fine Arts" at bounding box center [334, 217] width 119 height 10
checkbox input "true"
click at [453, 337] on button "Show 411 results" at bounding box center [469, 342] width 63 height 18
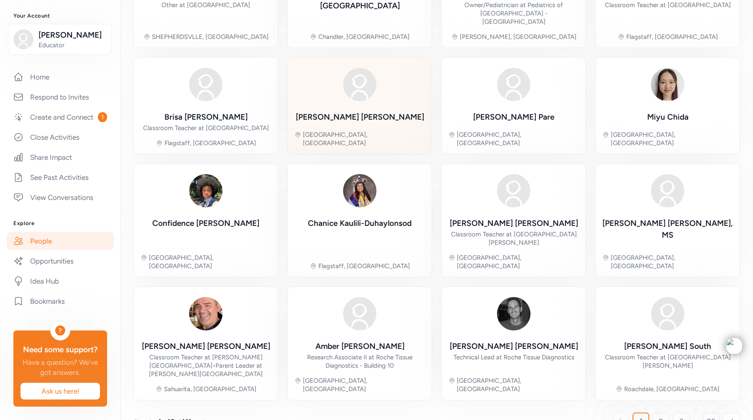
scroll to position [155, 0]
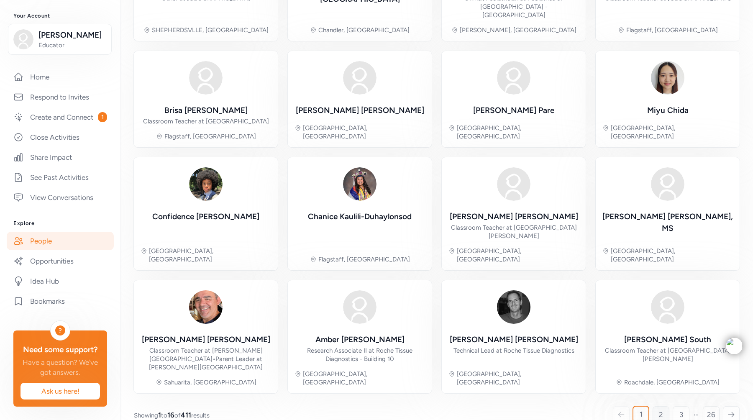
click at [663, 410] on span "2" at bounding box center [661, 415] width 4 height 10
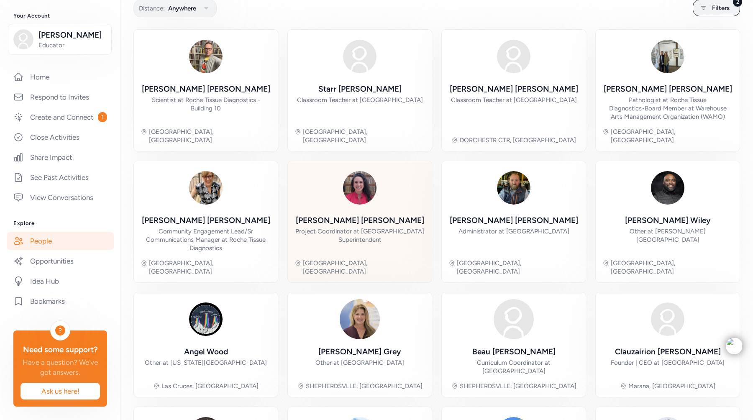
scroll to position [180, 0]
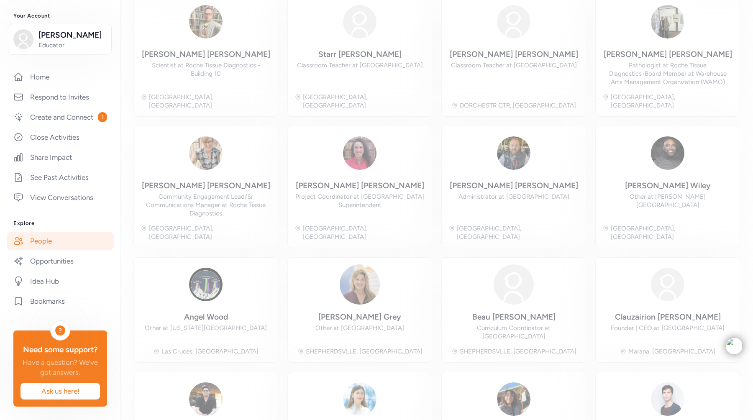
scroll to position [54, 0]
